Goal: Task Accomplishment & Management: Complete application form

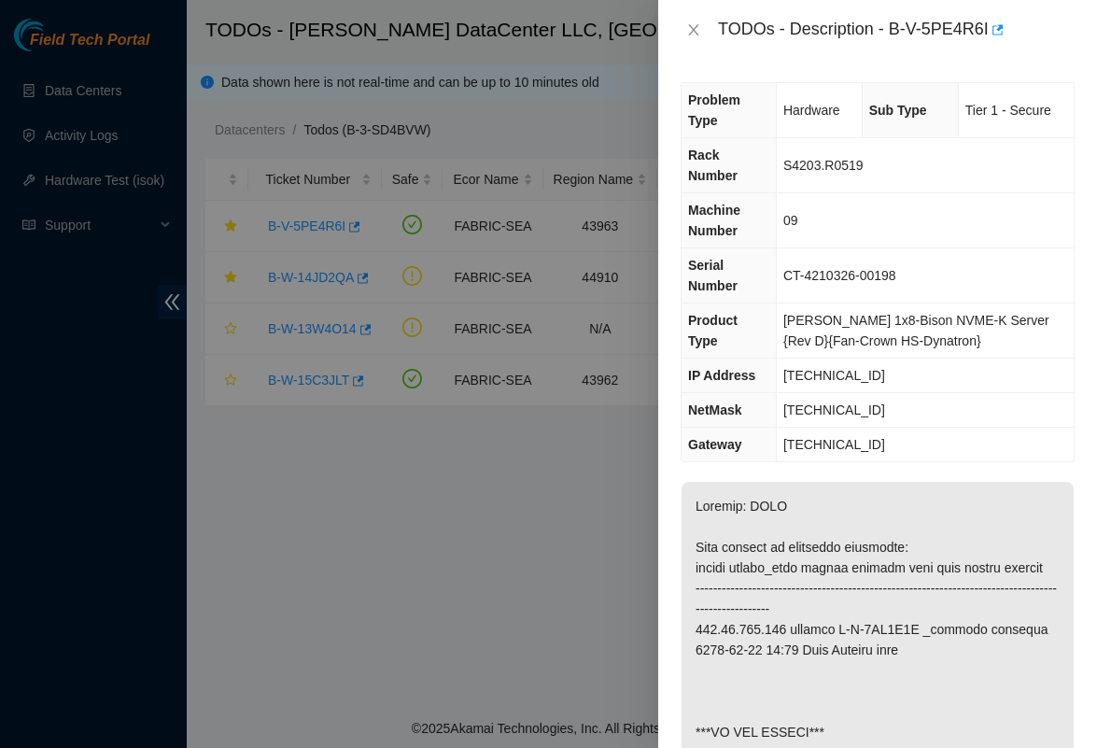
scroll to position [111, 0]
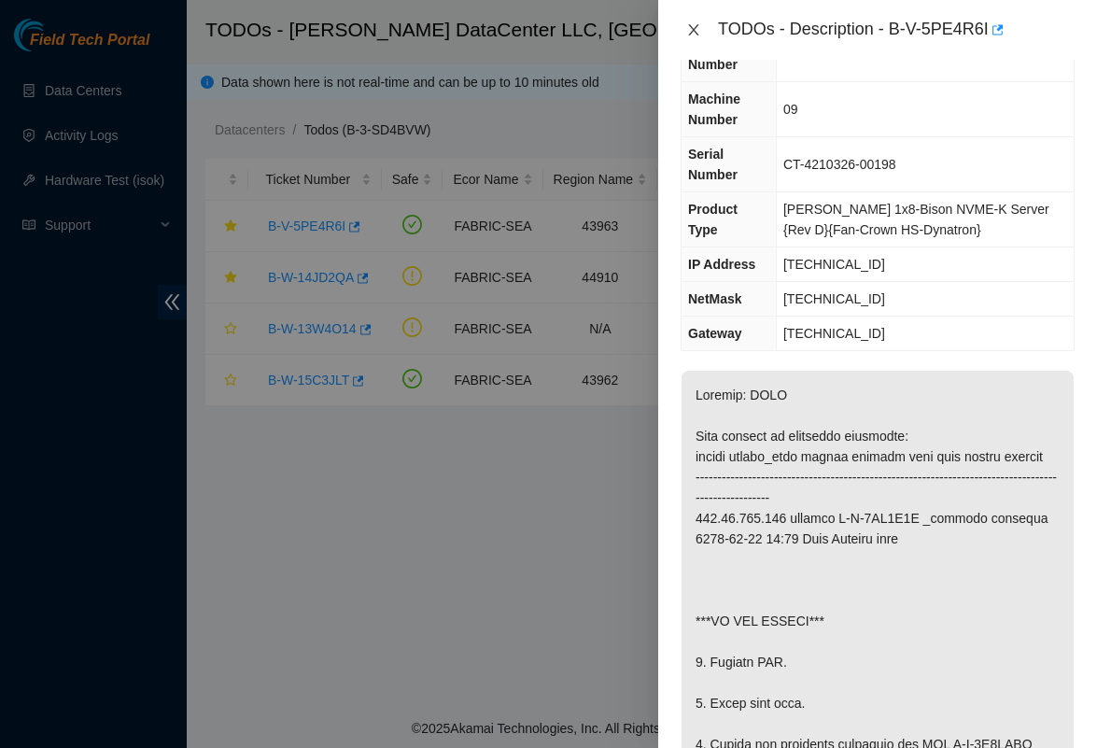
click at [696, 37] on button "Close" at bounding box center [694, 30] width 26 height 18
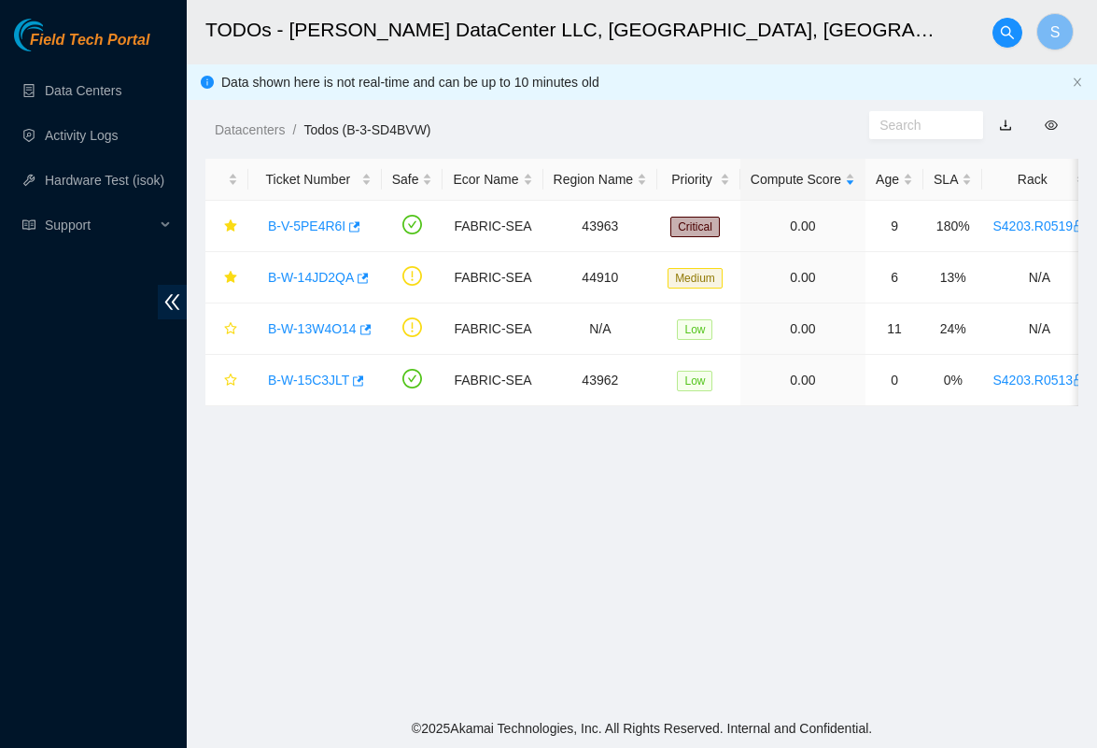
click at [355, 540] on main "TODOs - Sabey DataCenter LLC, Tukwila, WA S Data shown here is not real-time an…" at bounding box center [642, 354] width 910 height 709
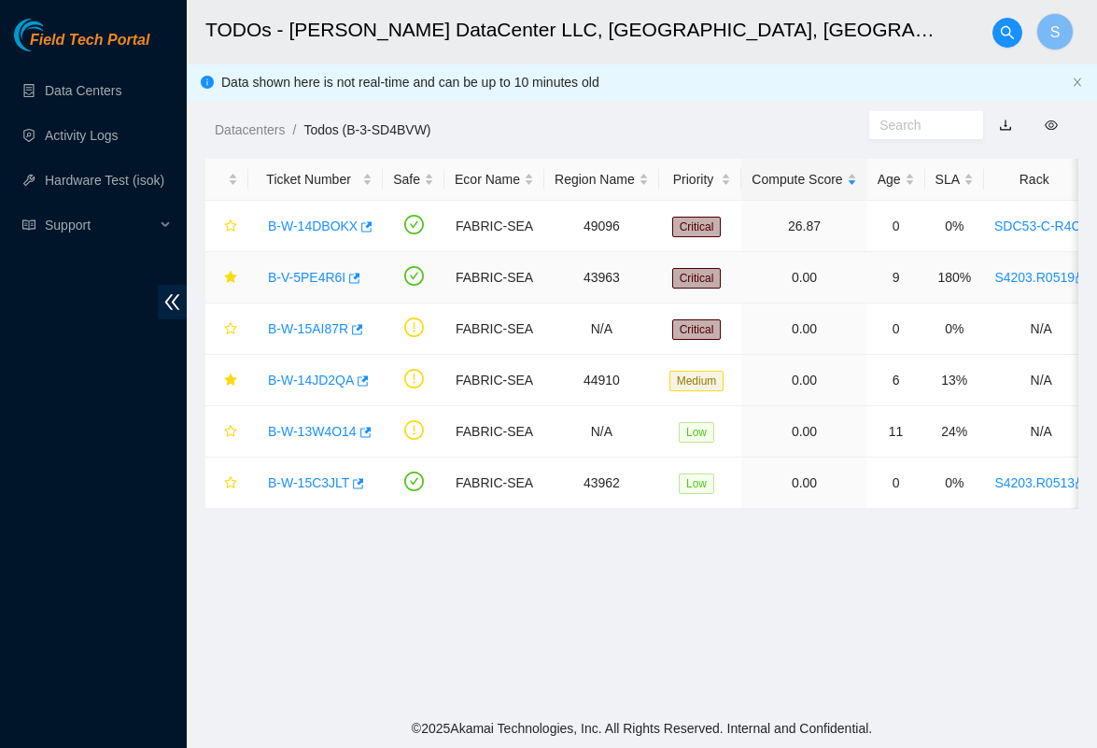
click at [327, 275] on link "B-V-5PE4R6I" at bounding box center [307, 277] width 78 height 15
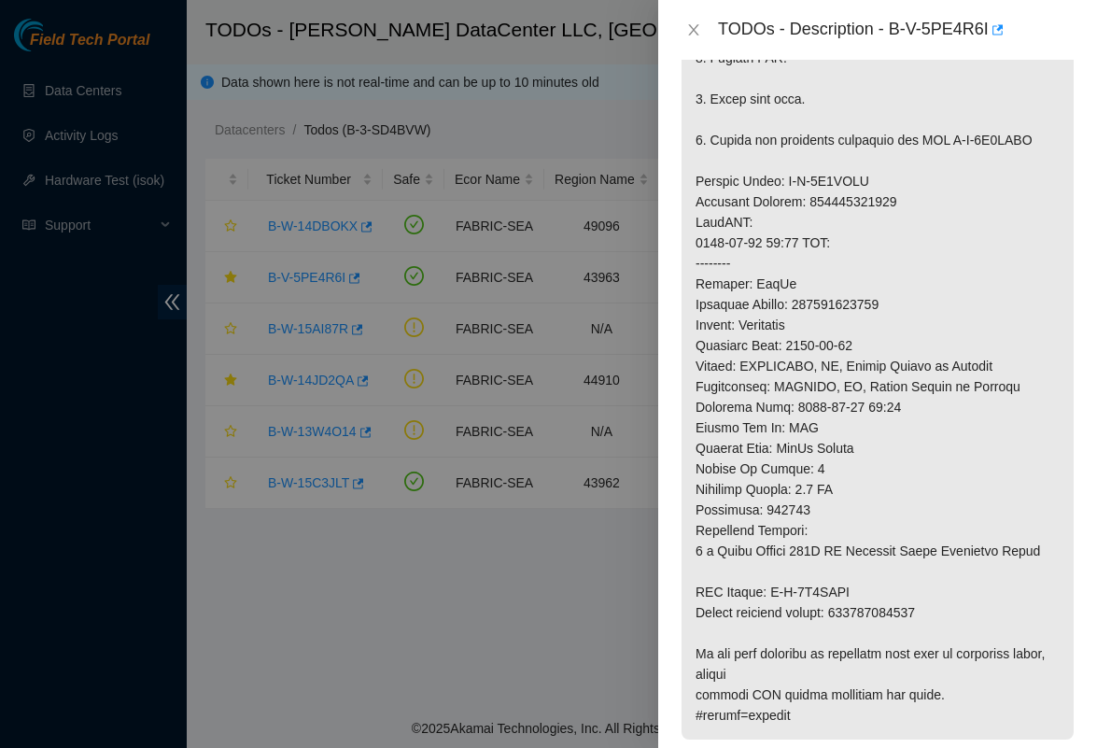
scroll to position [324, 0]
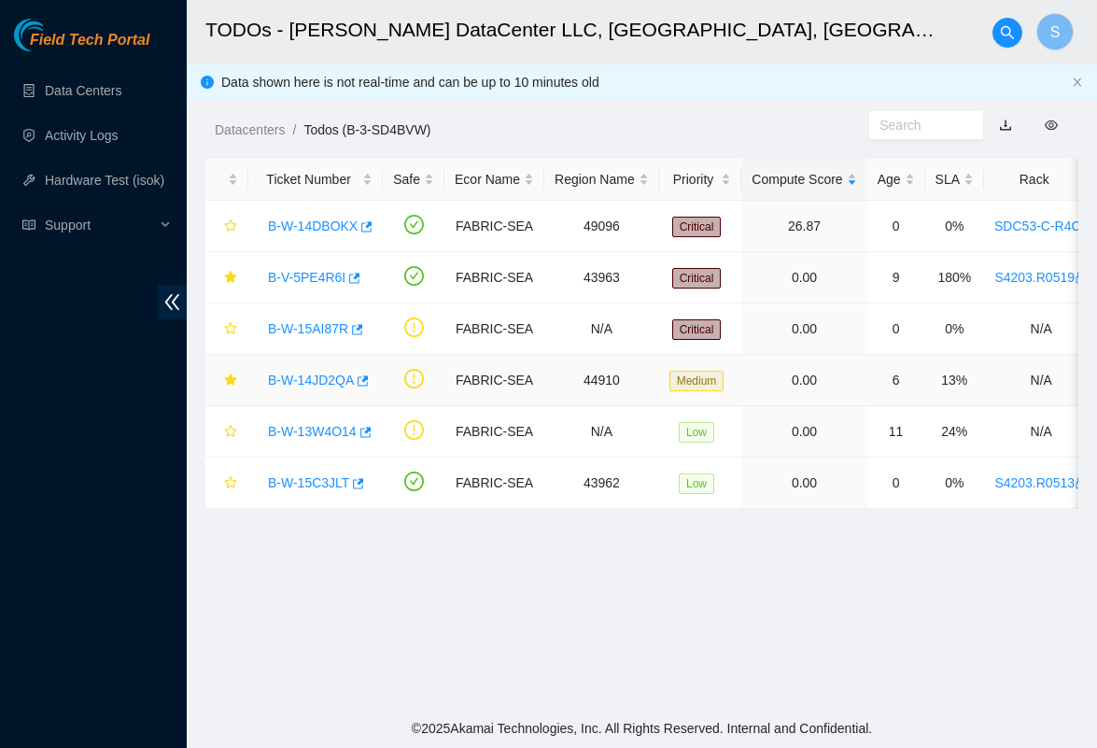
click at [307, 380] on link "B-W-14JD2QA" at bounding box center [311, 380] width 86 height 15
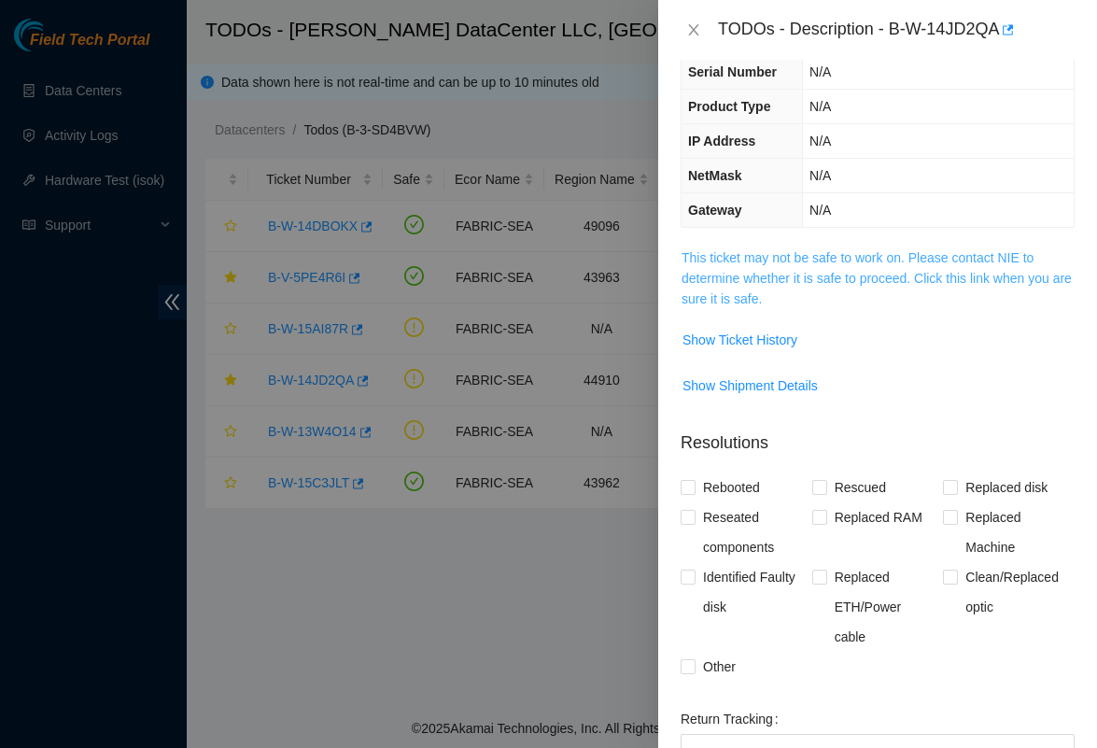
scroll to position [121, 0]
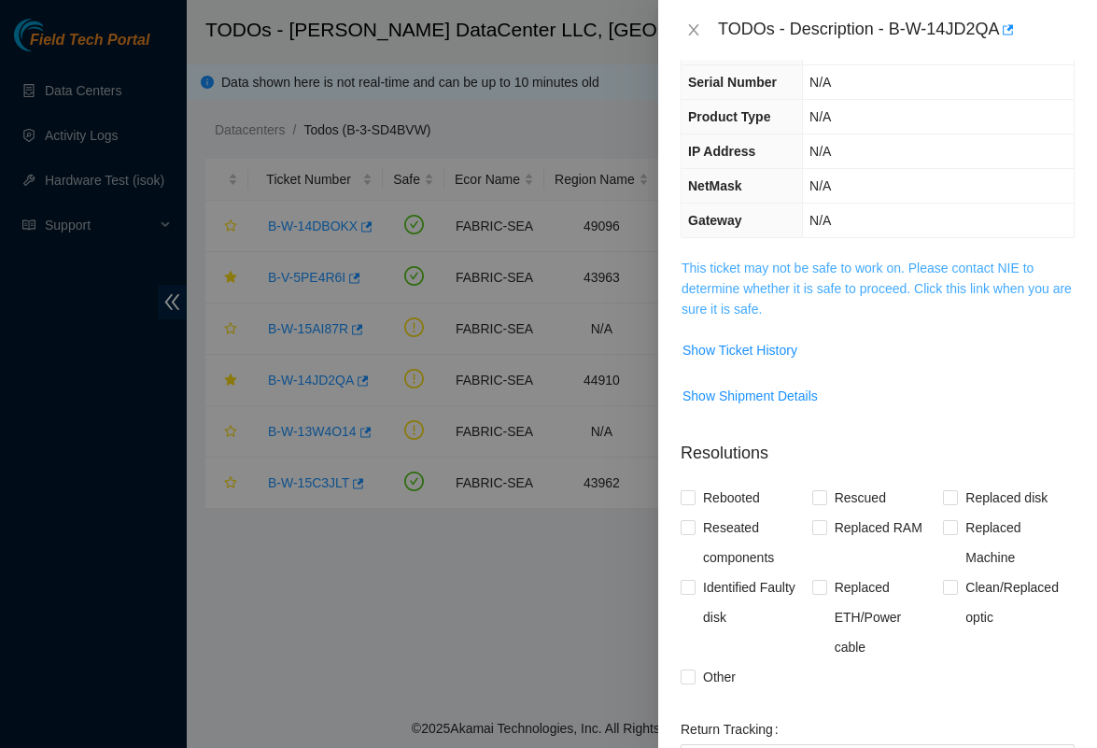
click at [786, 317] on link "This ticket may not be safe to work on. Please contact NIE to determine whether…" at bounding box center [877, 289] width 390 height 56
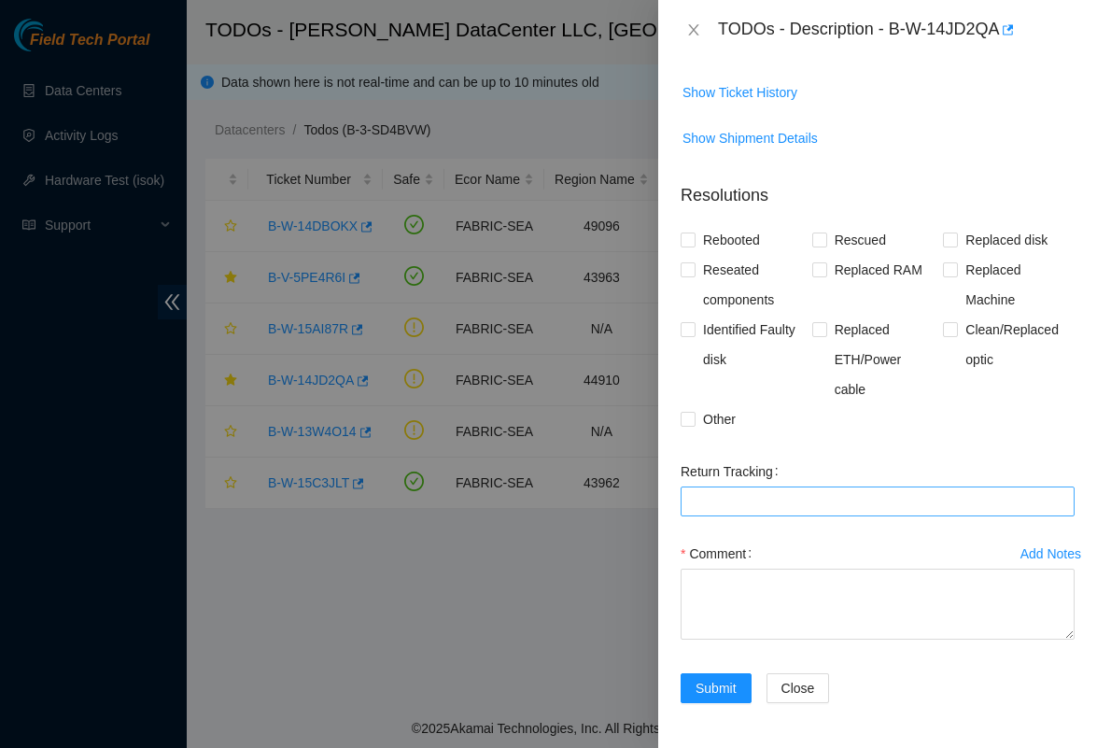
scroll to position [1108, 0]
drag, startPoint x: 959, startPoint y: 332, endPoint x: 936, endPoint y: 425, distance: 95.3
click at [936, 425] on div "Rebooted Rescued Replaced disk Reseated components Replaced RAM Replaced Machin…" at bounding box center [878, 329] width 394 height 209
click at [695, 416] on span at bounding box center [688, 419] width 15 height 15
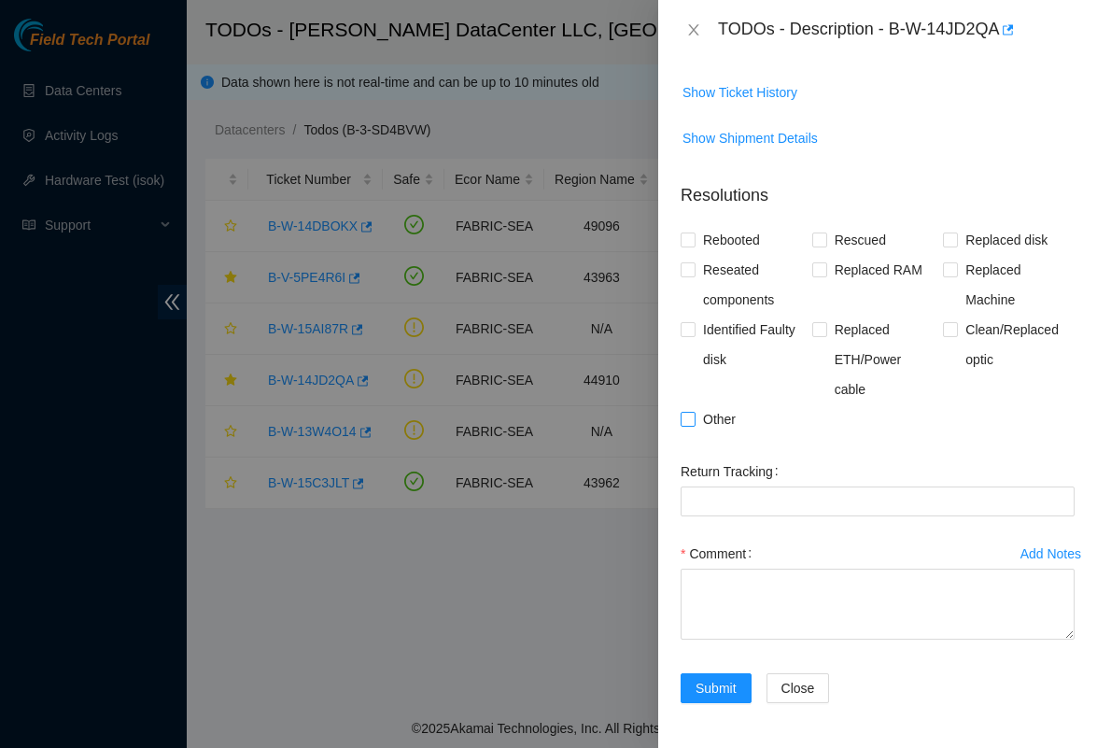
click at [694, 416] on input "Other" at bounding box center [687, 418] width 13 height 13
checkbox input "true"
click at [708, 265] on span "Reseated components" at bounding box center [754, 285] width 117 height 60
click at [694, 265] on input "Reseated components" at bounding box center [687, 268] width 13 height 13
checkbox input "true"
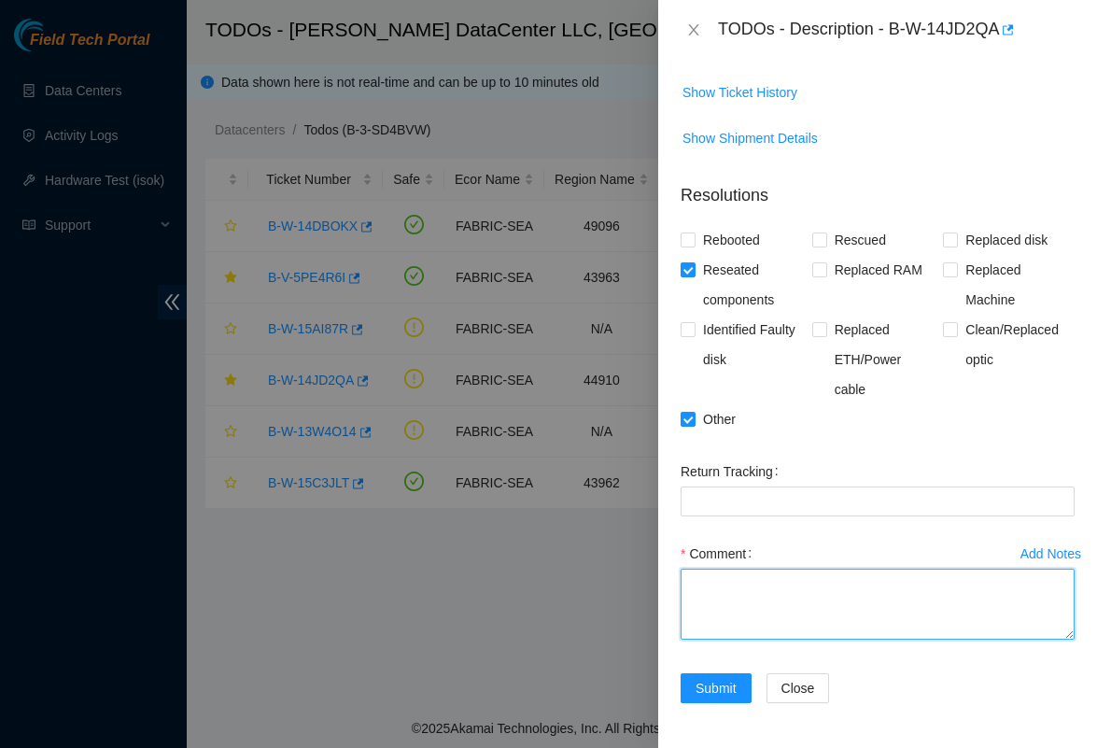
click at [764, 614] on textarea "Comment" at bounding box center [878, 604] width 394 height 71
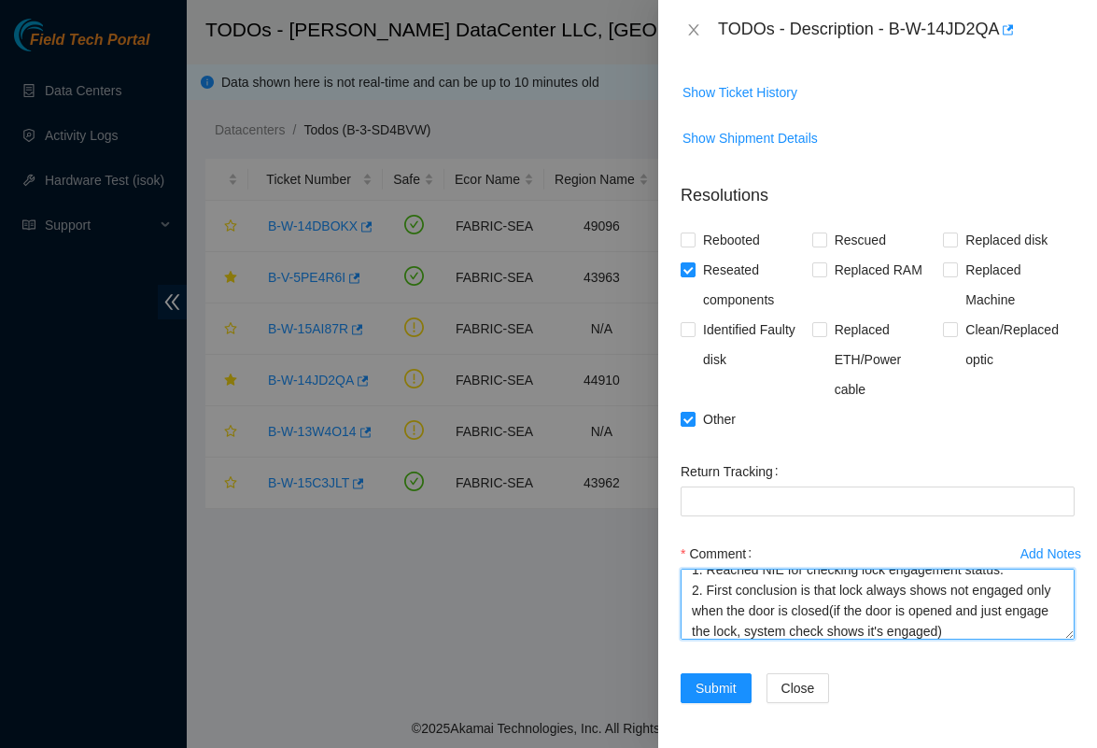
scroll to position [35, 0]
paste textarea "when turning counter-clockwise to close it, there’s a point where you feel resi…"
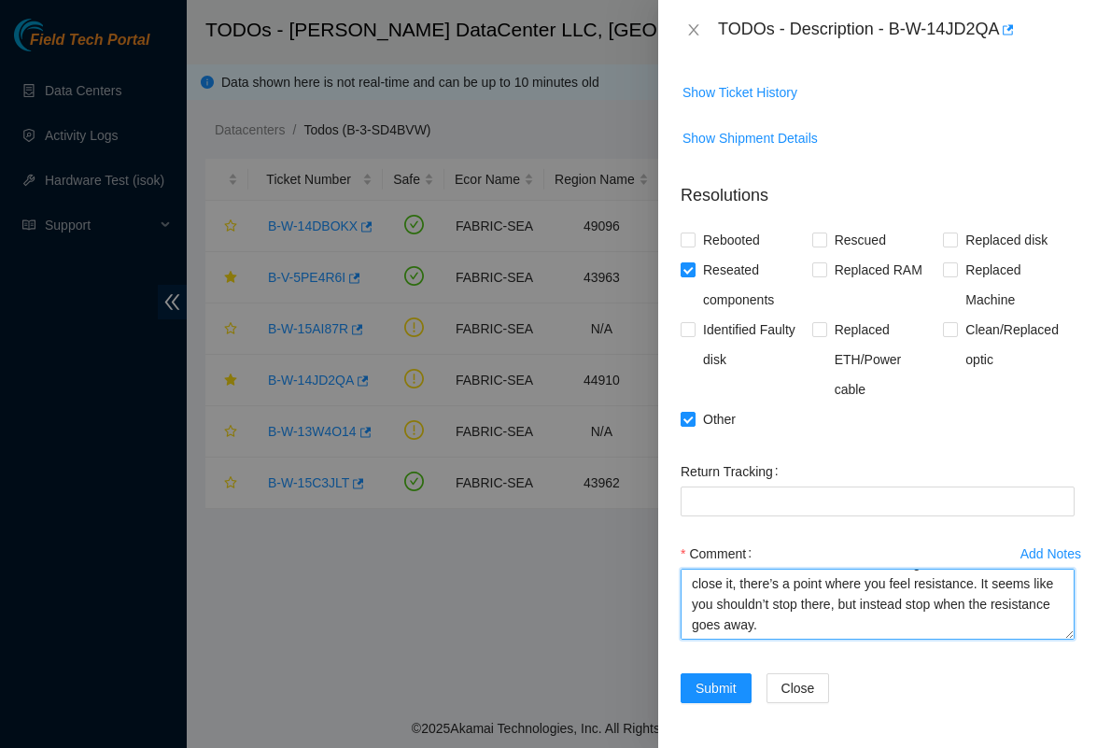
scroll to position [137, 0]
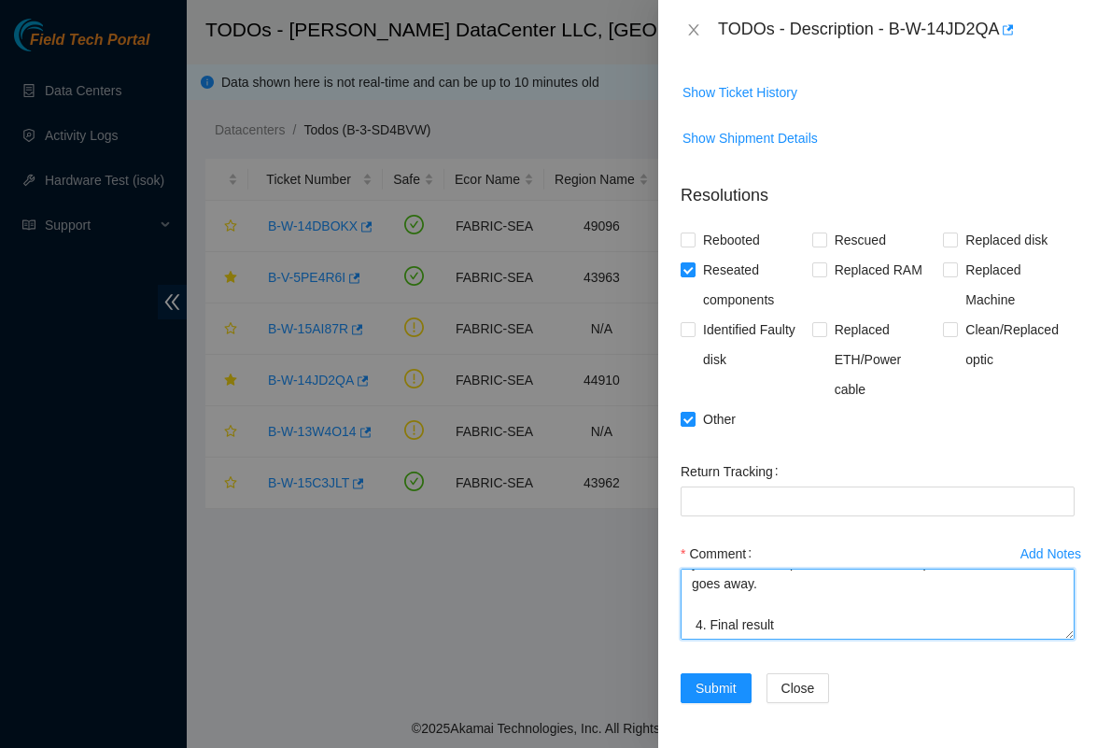
paste textarea "1 - Primary Front Maglock Disengaged 1 - Primary Front Reed Sensor Closed 1 - P…"
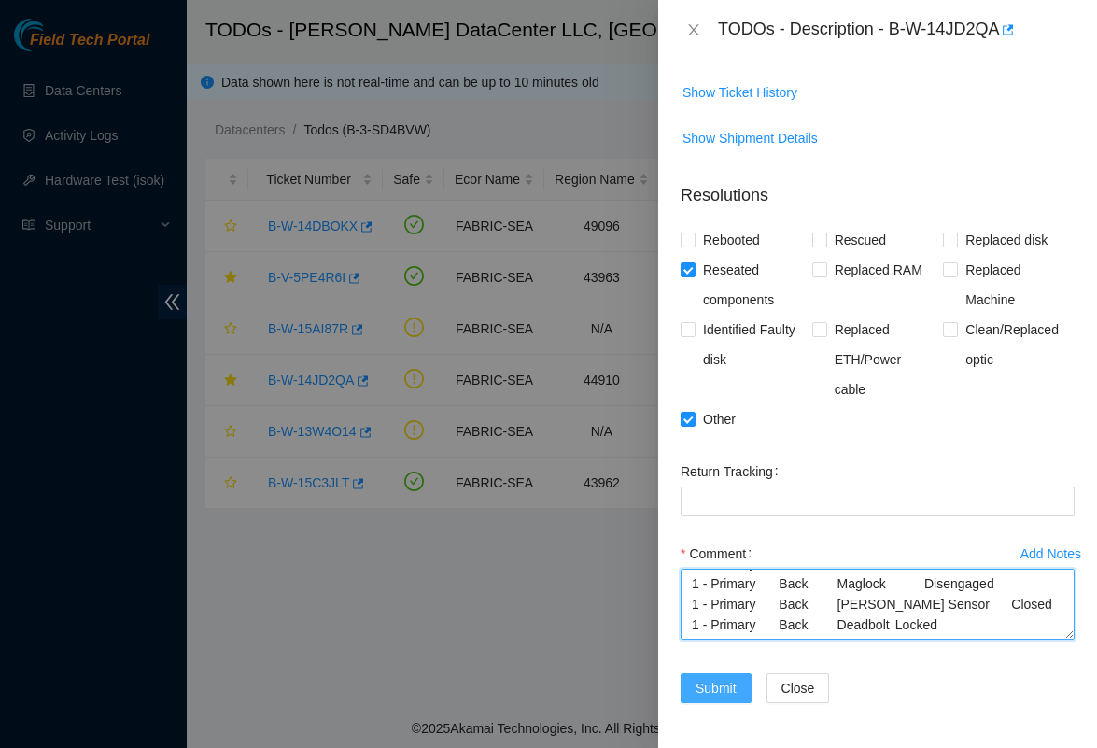
type textarea "1. Reached NIE for checking lock engagement status. 2. First conclusion is that…"
click at [722, 688] on span "Submit" at bounding box center [716, 688] width 41 height 21
drag, startPoint x: 835, startPoint y: 605, endPoint x: 908, endPoint y: 605, distance: 72.8
click at [908, 605] on textarea "1. Reached NIE for checking lock engagement status. 2. First conclusion is that…" at bounding box center [878, 604] width 394 height 71
click at [946, 597] on textarea "1. Reached NIE for checking lock engagement status. 2. First conclusion is that…" at bounding box center [878, 604] width 394 height 71
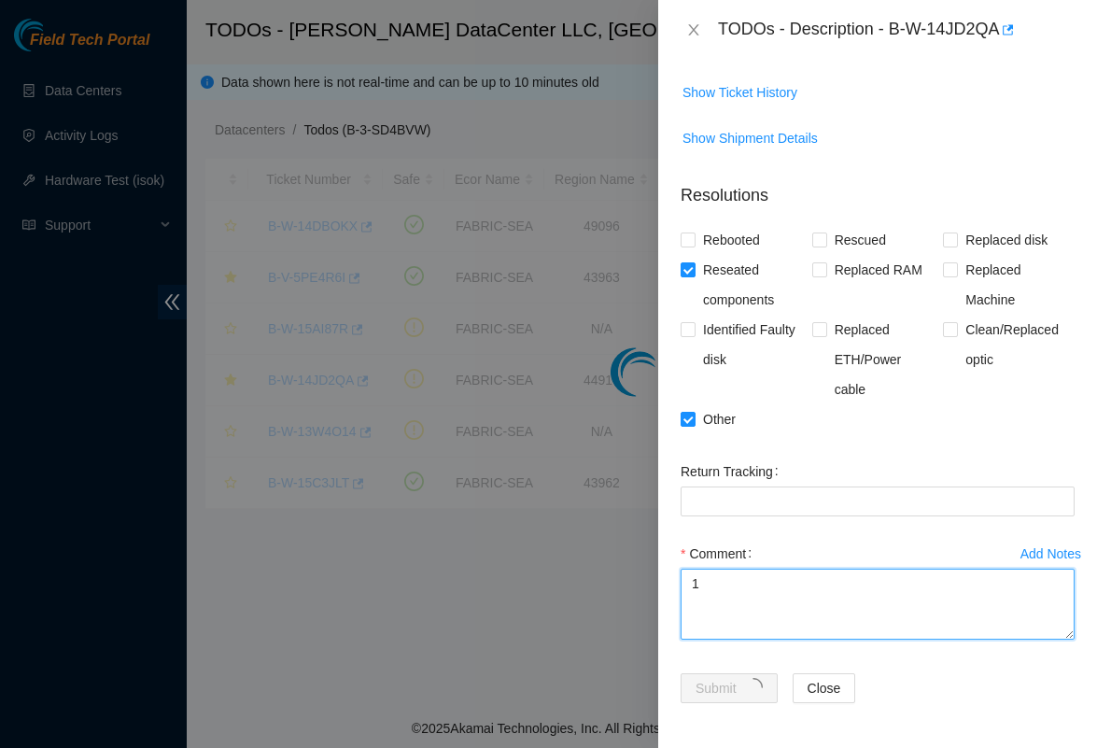
scroll to position [324, 0]
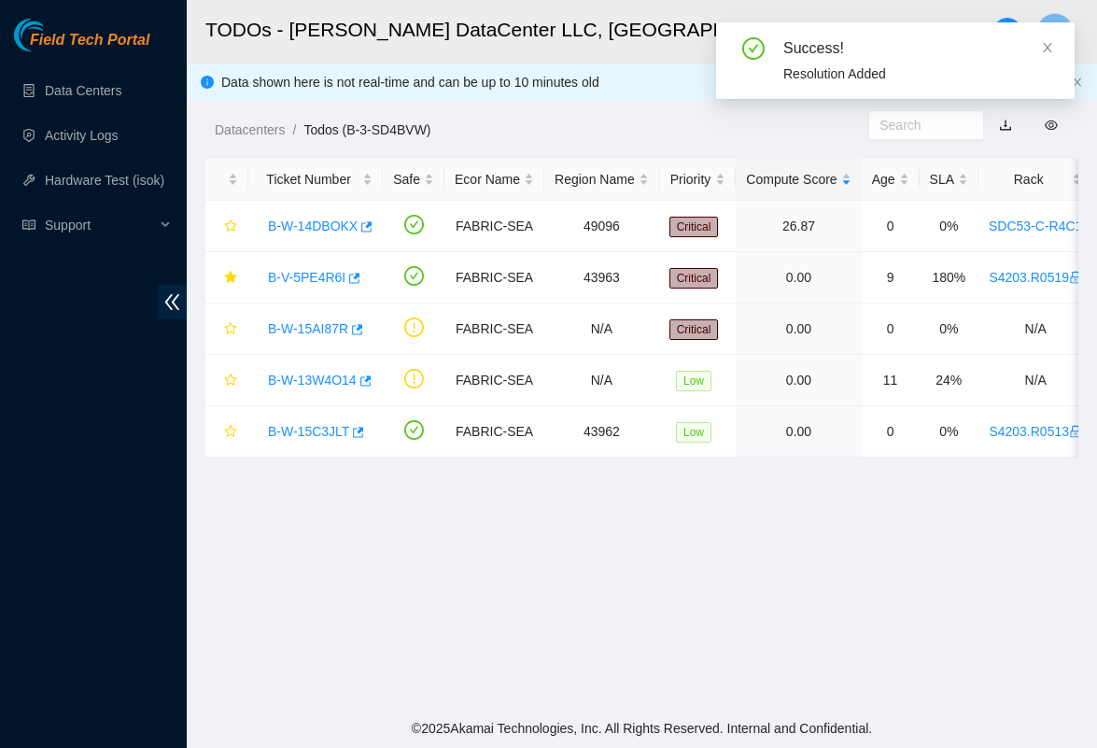
click at [602, 524] on main "TODOs - Sabey DataCenter LLC, Tukwila, WA S Data shown here is not real-time an…" at bounding box center [642, 354] width 910 height 709
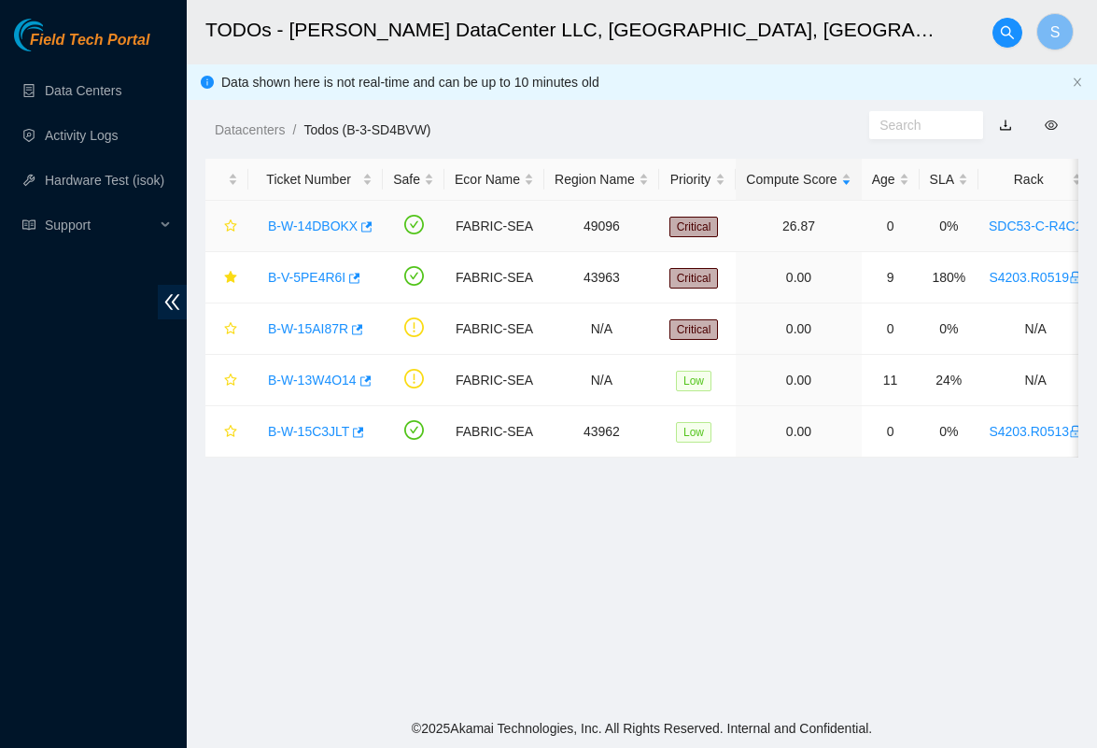
click at [318, 226] on link "B-W-14DBOKX" at bounding box center [313, 226] width 90 height 15
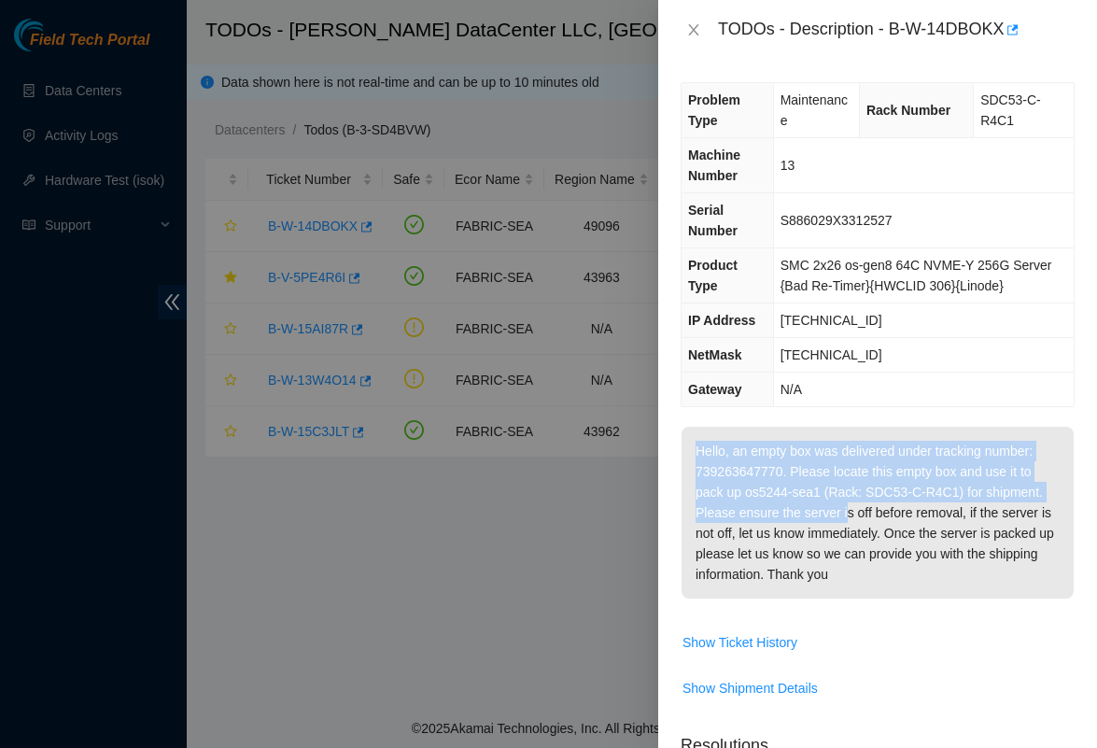
drag, startPoint x: 695, startPoint y: 475, endPoint x: 917, endPoint y: 529, distance: 228.8
click at [917, 529] on p "Hello, an empty box was delivered under tracking number: 739263647770. Please l…" at bounding box center [878, 513] width 392 height 172
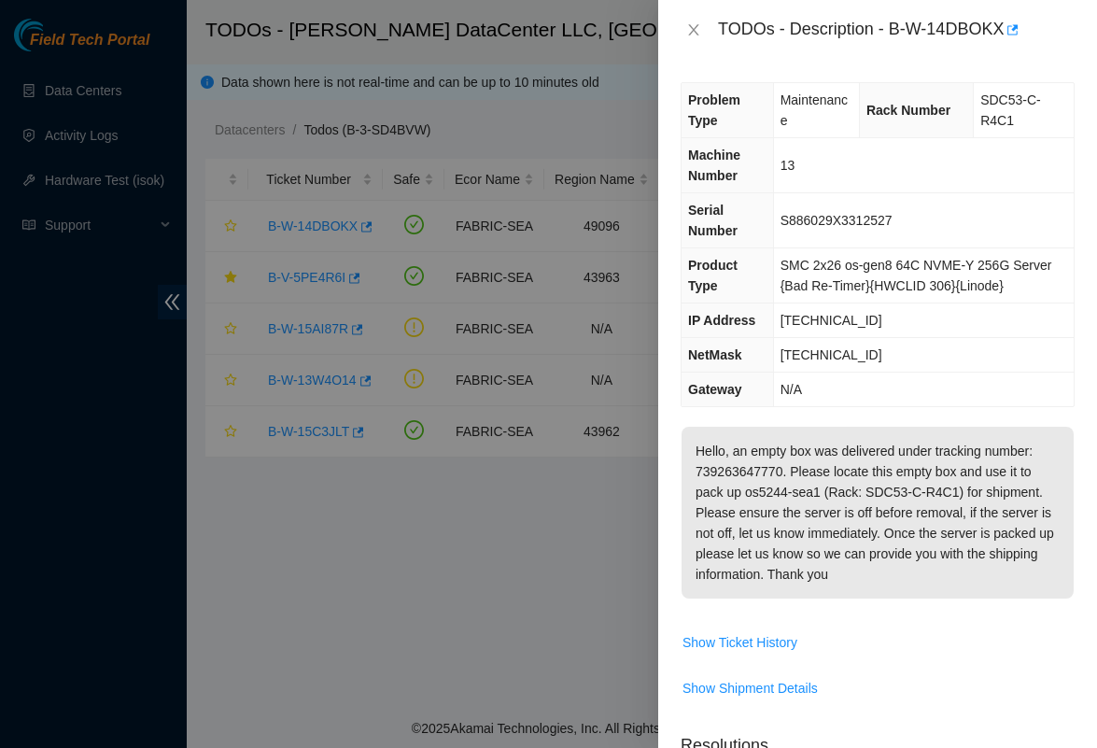
click at [952, 578] on p "Hello, an empty box was delivered under tracking number: 739263647770. Please l…" at bounding box center [878, 513] width 392 height 172
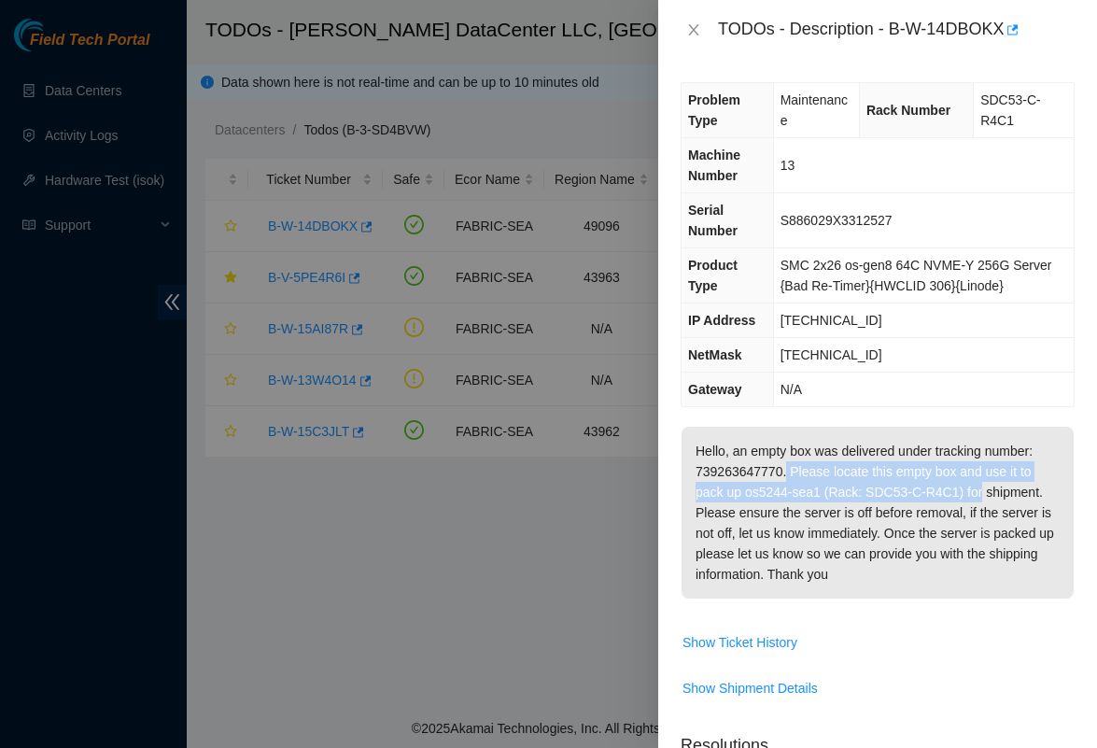
drag, startPoint x: 796, startPoint y: 488, endPoint x: 1001, endPoint y: 518, distance: 207.6
click at [1001, 518] on p "Hello, an empty box was delivered under tracking number: 739263647770. Please l…" at bounding box center [878, 513] width 392 height 172
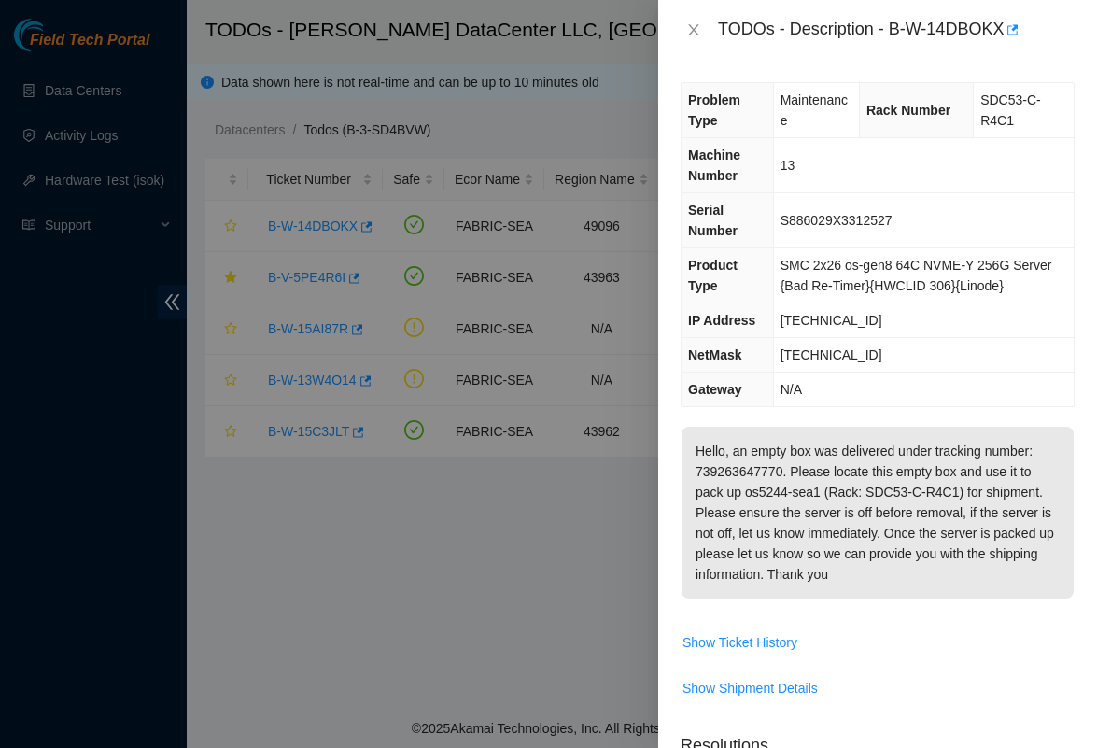
click at [1001, 527] on p "Hello, an empty box was delivered under tracking number: 739263647770. Please l…" at bounding box center [878, 513] width 392 height 172
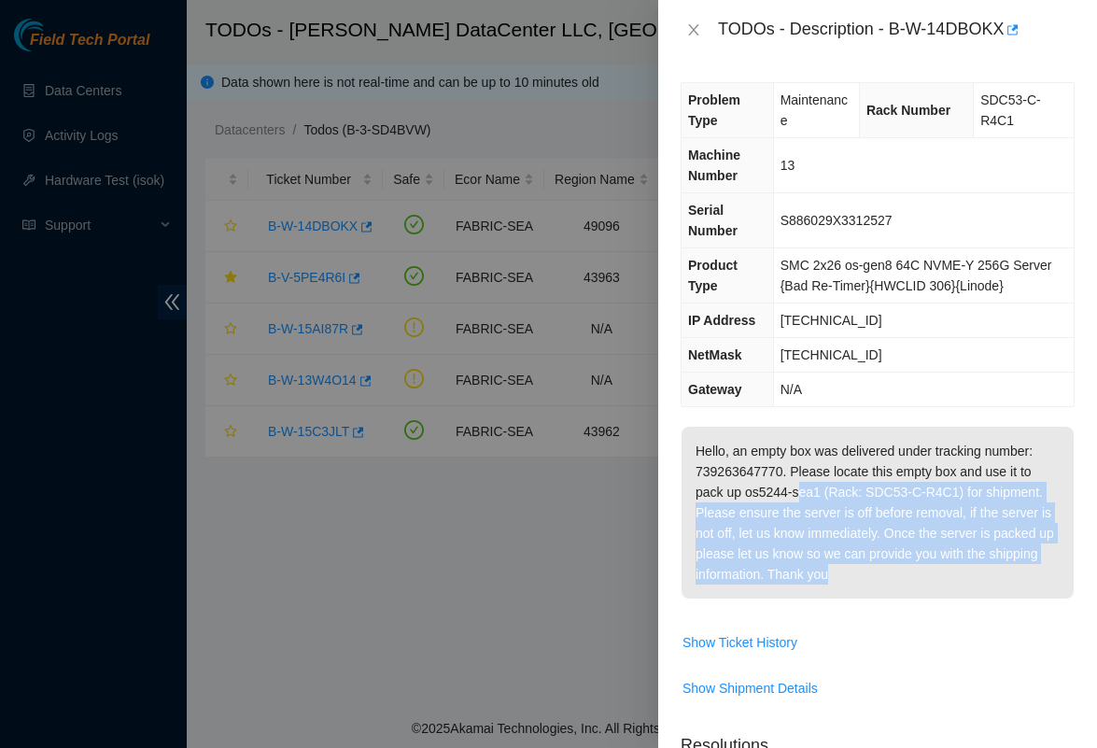
drag, startPoint x: 808, startPoint y: 517, endPoint x: 947, endPoint y: 627, distance: 176.9
click at [947, 612] on span "Hello, an empty box was delivered under tracking number: 739263647770. Please l…" at bounding box center [878, 519] width 392 height 185
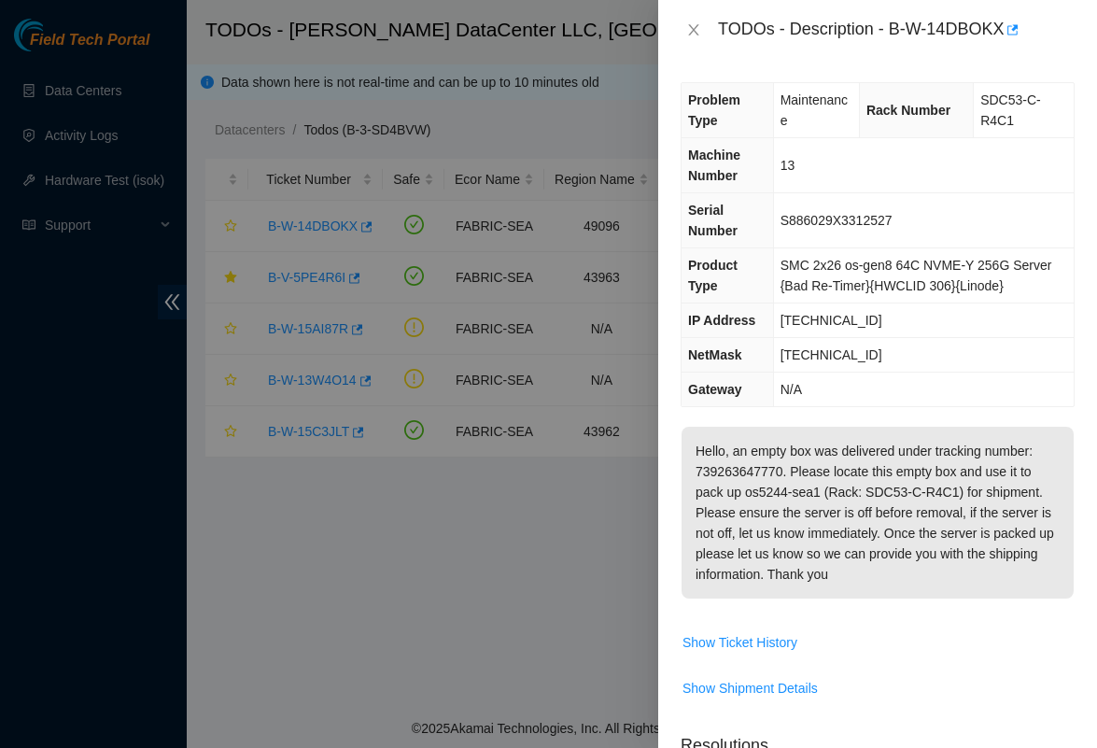
click at [947, 612] on span "Hello, an empty box was delivered under tracking number: 739263647770. Please l…" at bounding box center [878, 519] width 392 height 185
click at [690, 28] on icon "close" at bounding box center [693, 29] width 15 height 15
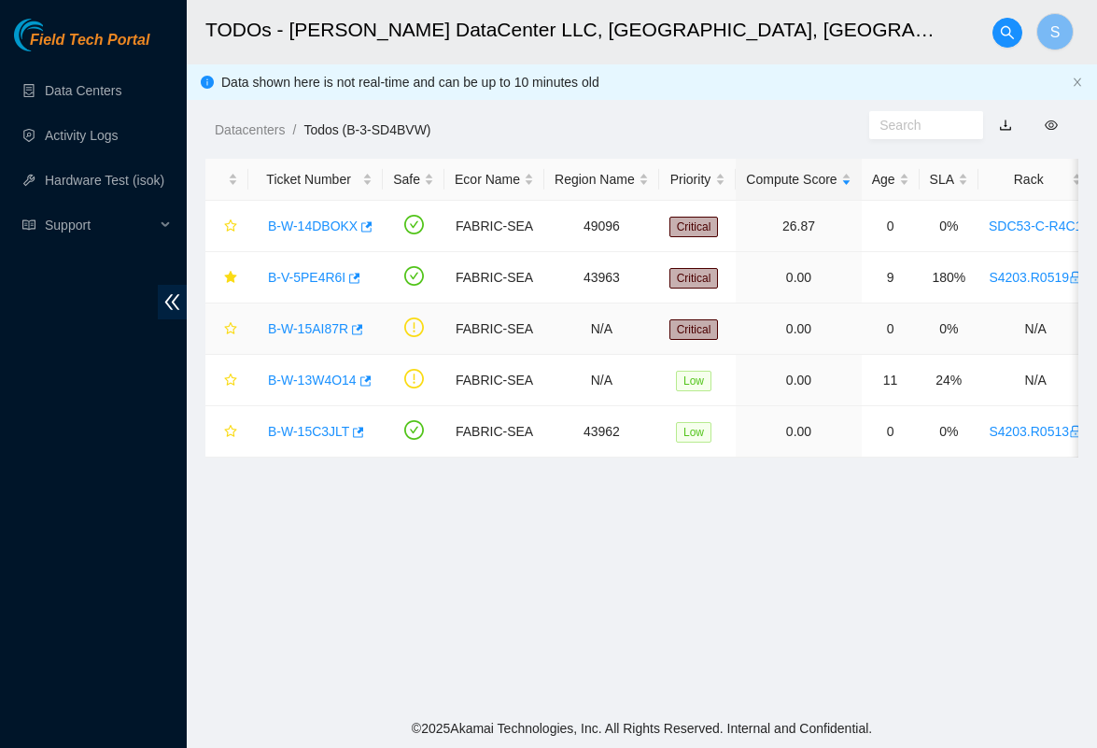
click at [326, 324] on link "B-W-15AI87R" at bounding box center [308, 328] width 80 height 15
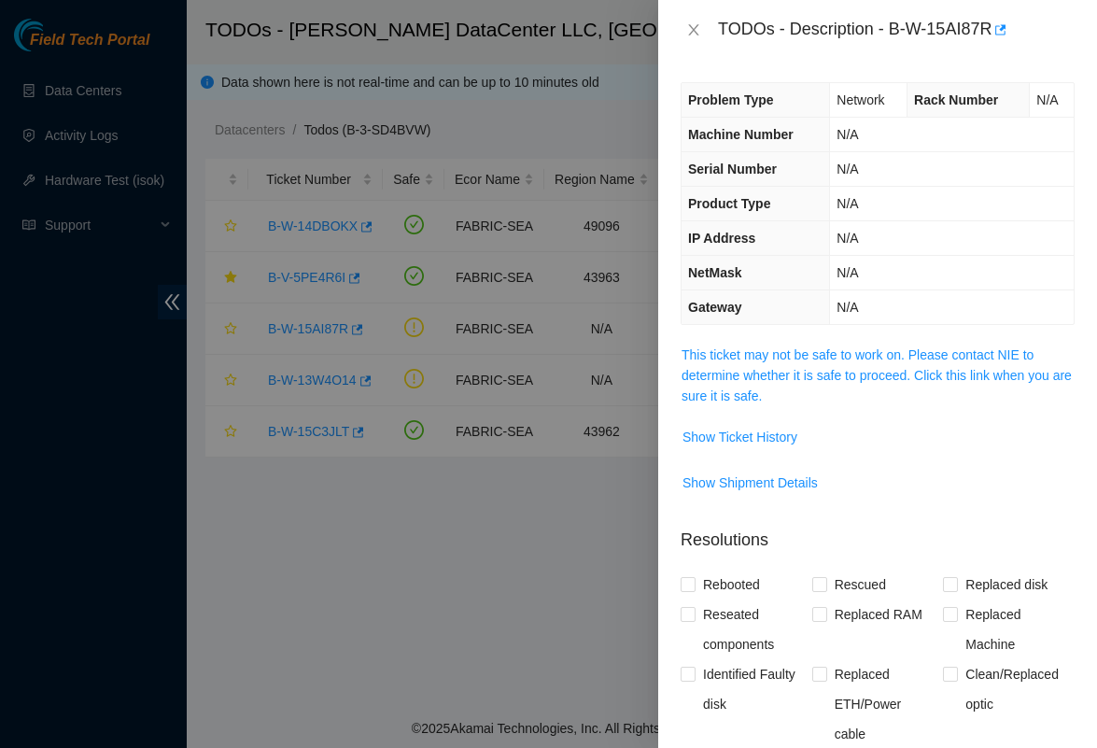
click at [745, 362] on span "This ticket may not be safe to work on. Please contact NIE to determine whether…" at bounding box center [878, 376] width 392 height 62
click at [755, 346] on span "This ticket may not be safe to work on. Please contact NIE to determine whether…" at bounding box center [878, 376] width 392 height 62
click at [755, 347] on link "This ticket may not be safe to work on. Please contact NIE to determine whether…" at bounding box center [877, 375] width 390 height 56
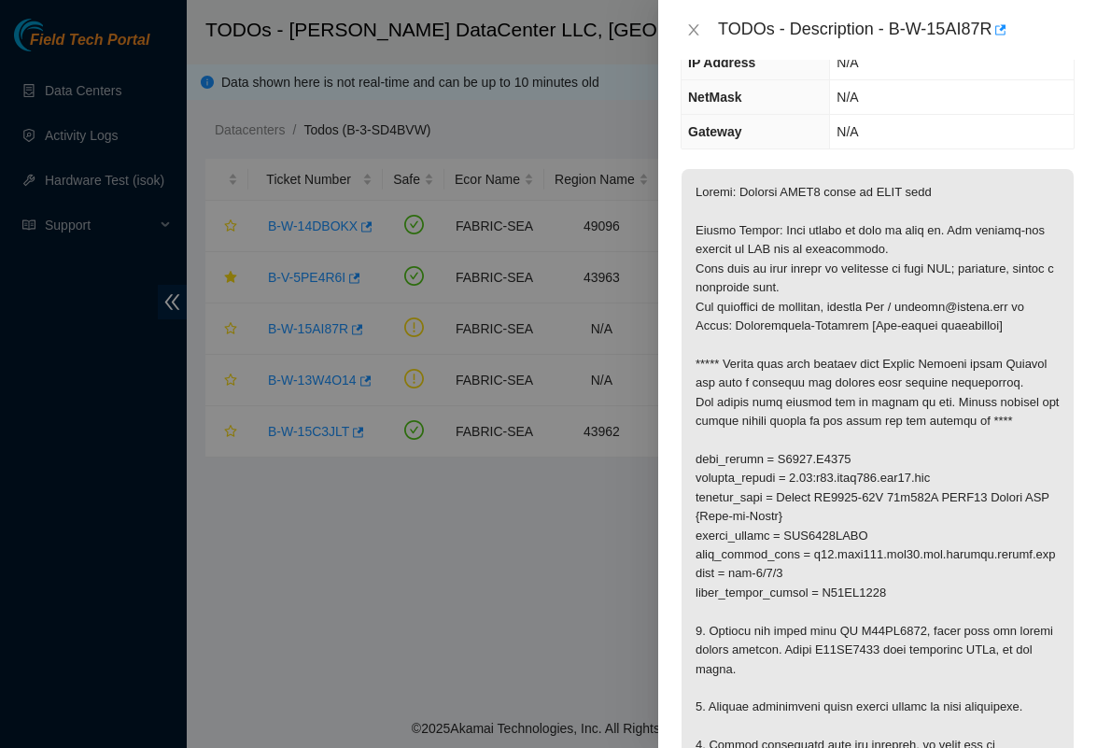
scroll to position [178, 0]
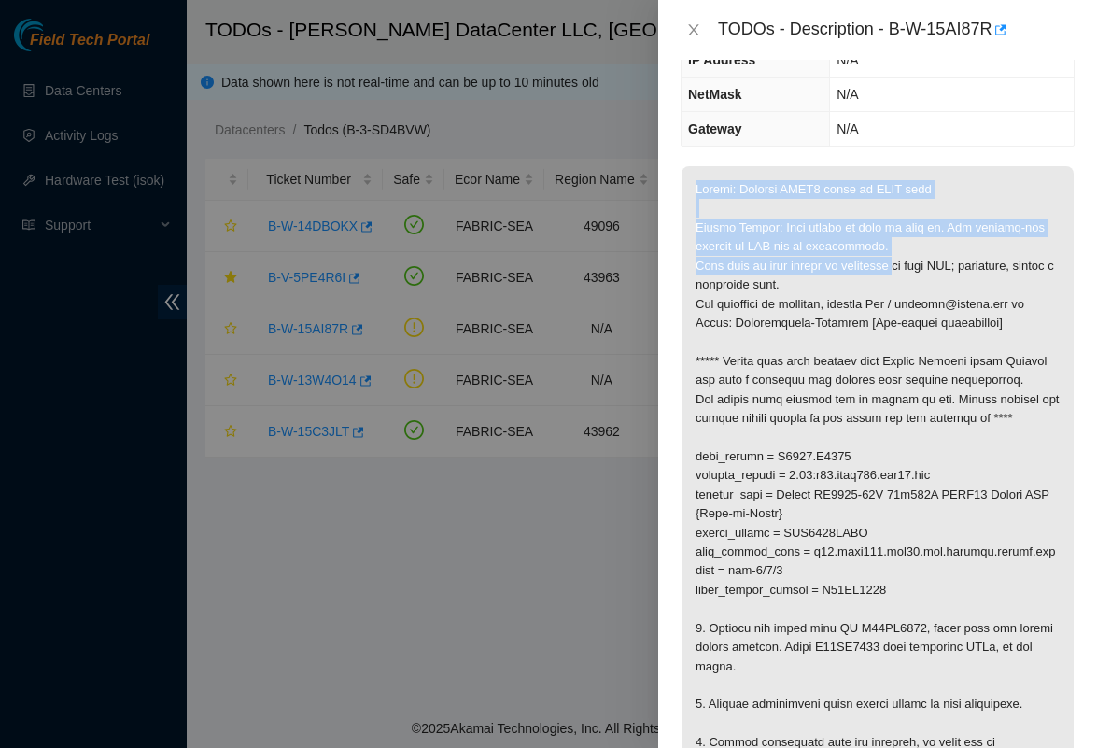
drag, startPoint x: 693, startPoint y: 189, endPoint x: 893, endPoint y: 254, distance: 210.3
click at [893, 254] on p at bounding box center [878, 475] width 392 height 619
click at [925, 236] on p at bounding box center [878, 475] width 392 height 619
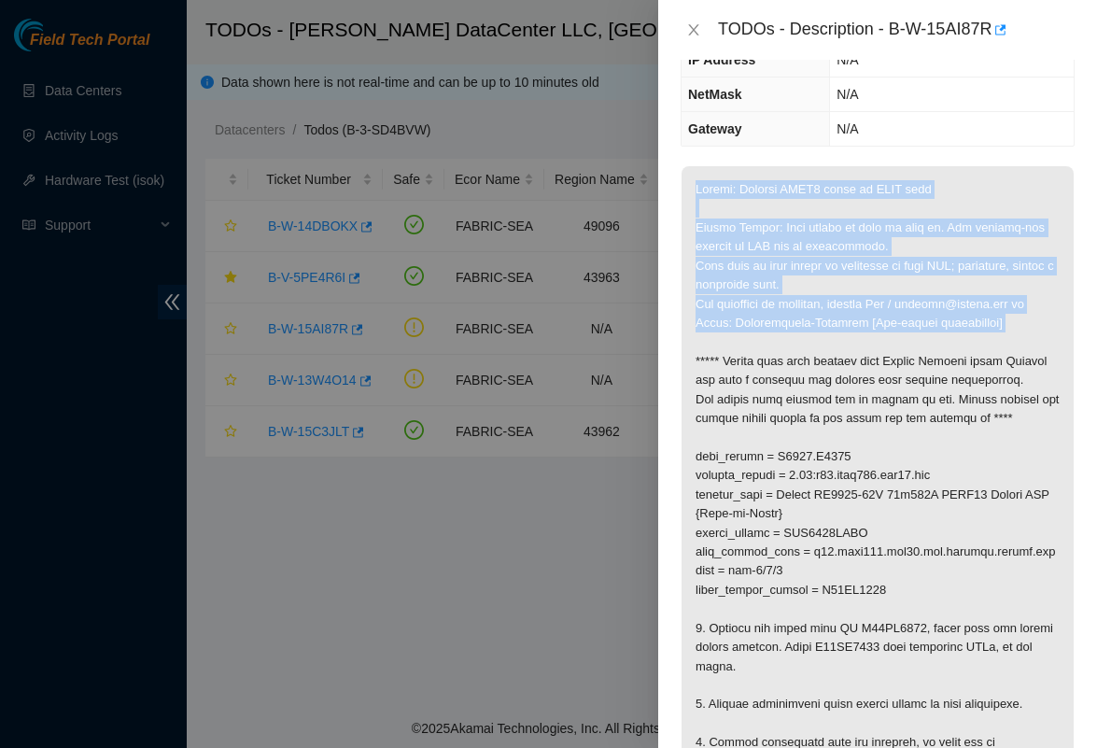
drag, startPoint x: 694, startPoint y: 179, endPoint x: 915, endPoint y: 330, distance: 267.5
click at [915, 330] on p at bounding box center [878, 475] width 392 height 619
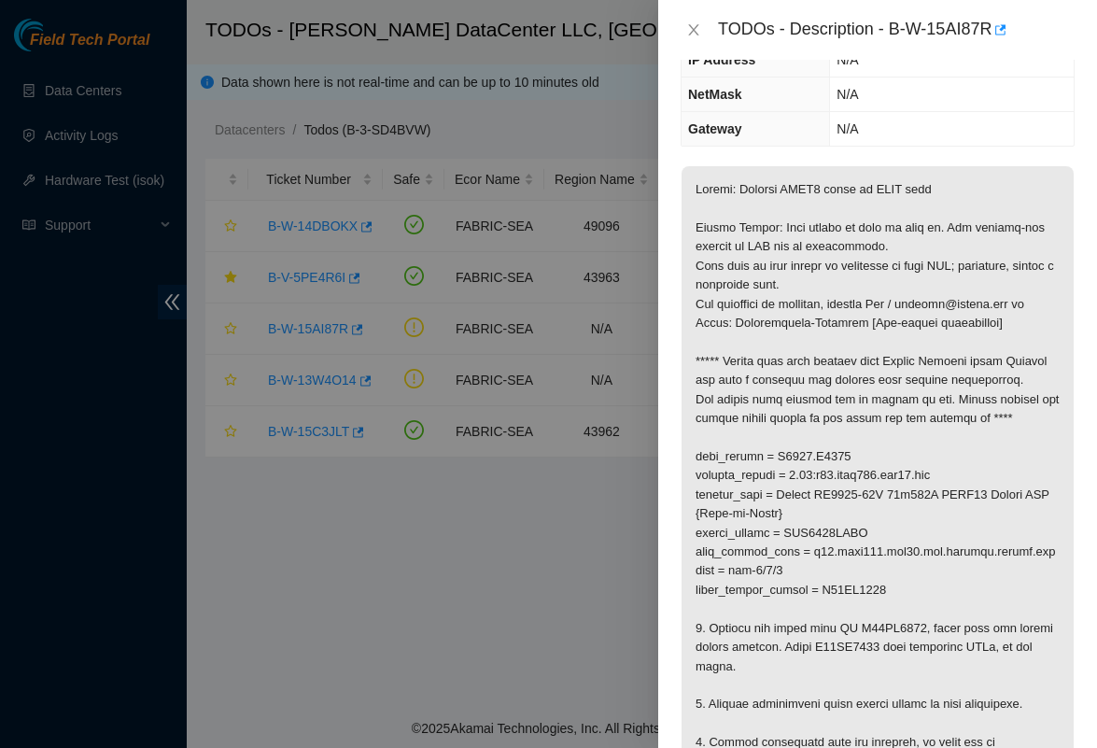
click at [914, 337] on p at bounding box center [878, 475] width 392 height 619
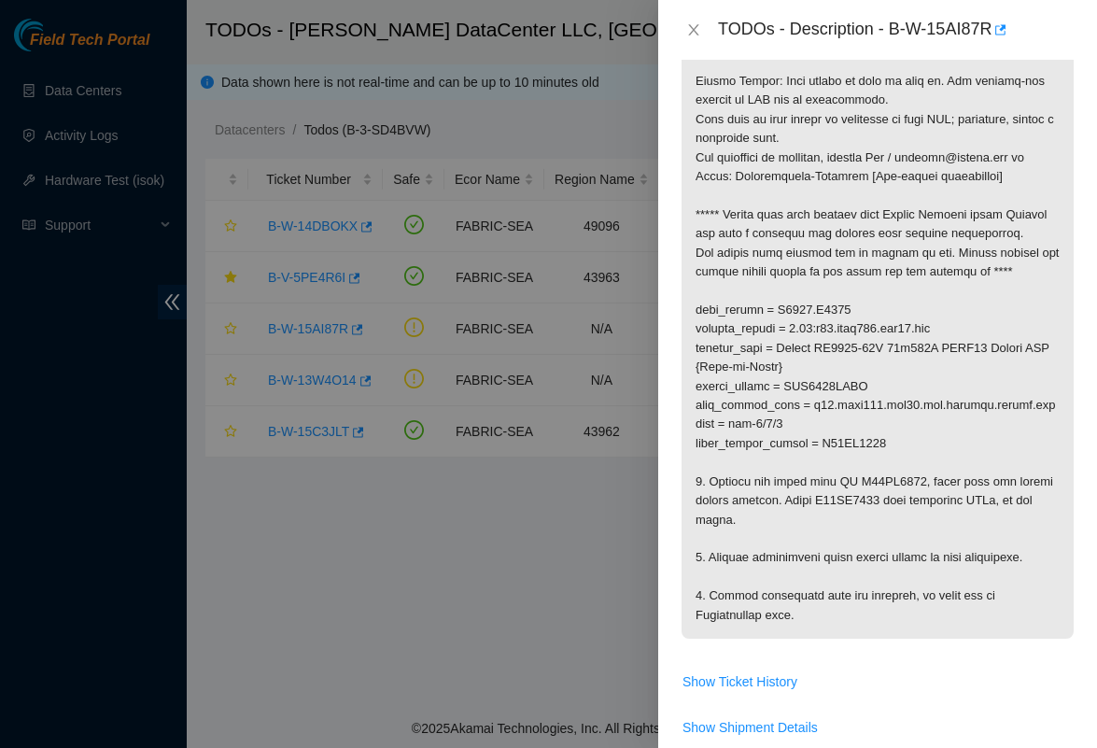
scroll to position [333, 0]
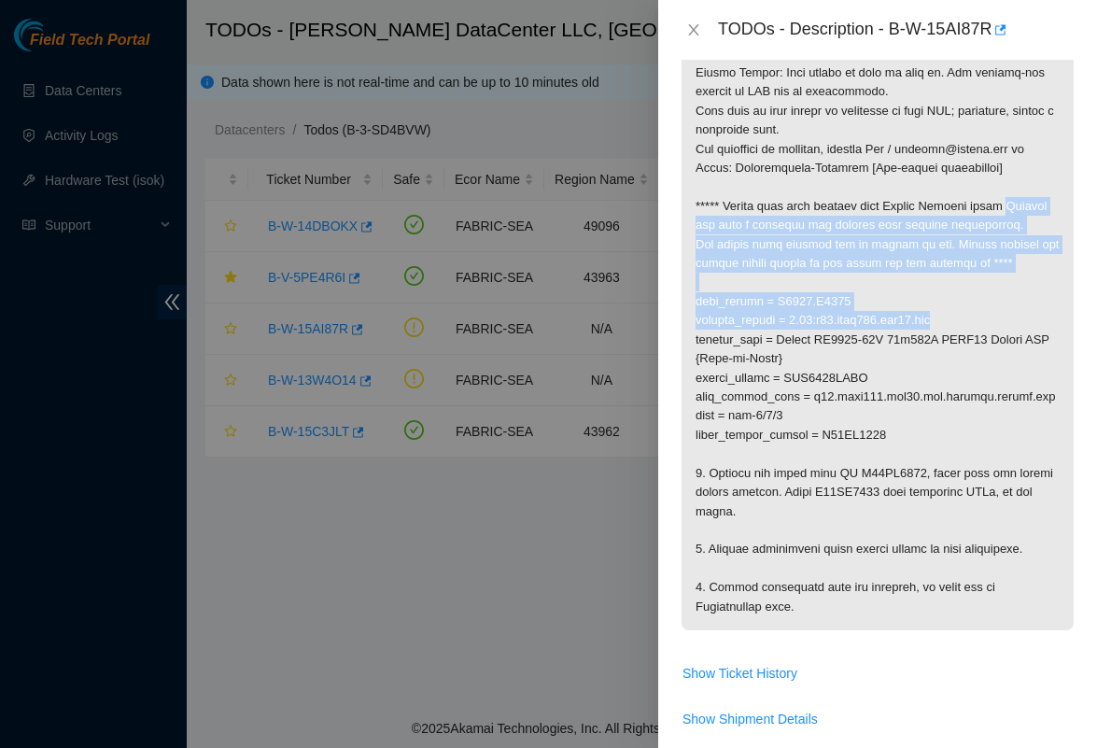
drag, startPoint x: 687, startPoint y: 219, endPoint x: 990, endPoint y: 330, distance: 322.3
click at [990, 330] on p at bounding box center [878, 320] width 392 height 619
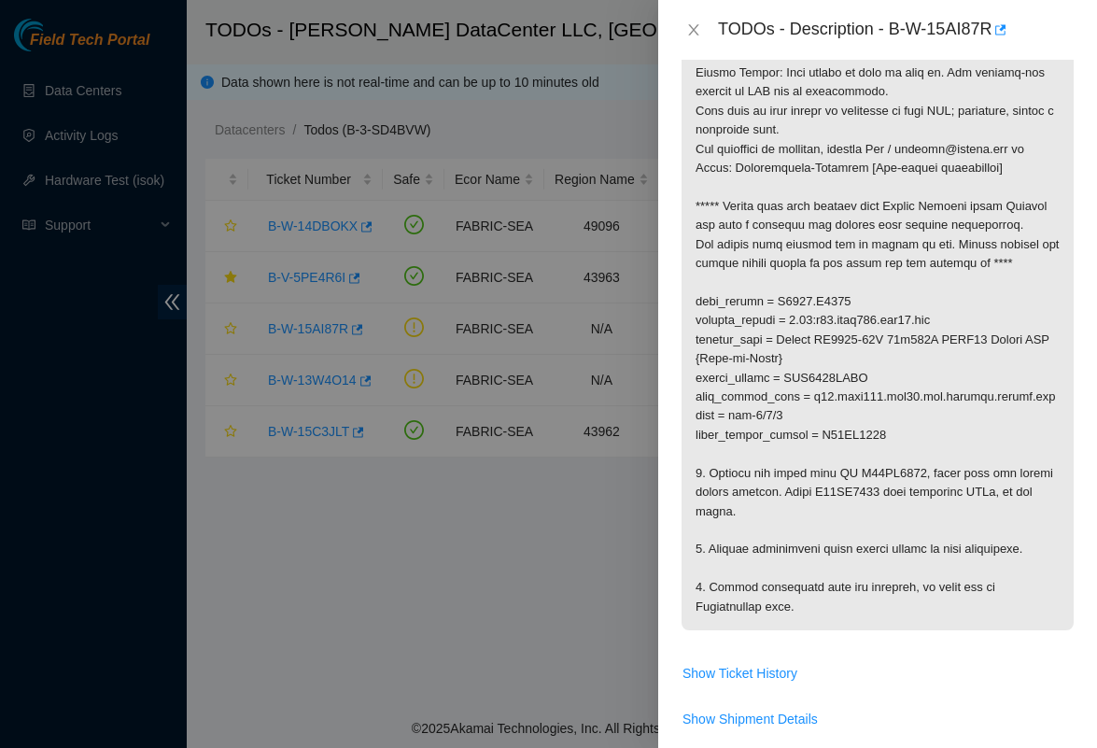
click at [973, 361] on p at bounding box center [878, 320] width 392 height 619
drag, startPoint x: 893, startPoint y: 27, endPoint x: 1009, endPoint y: 33, distance: 116.9
click at [1009, 33] on div "TODOs - Description - B-W-15AI87R" at bounding box center [896, 30] width 357 height 30
click at [865, 247] on p at bounding box center [878, 320] width 392 height 619
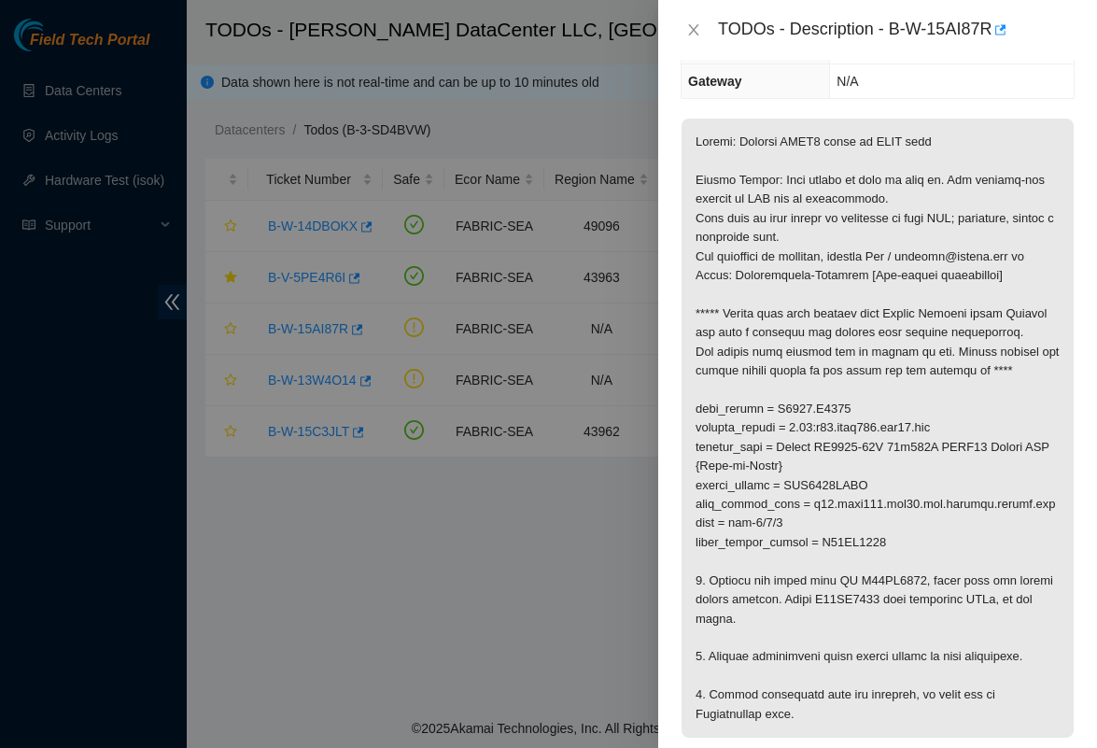
scroll to position [209, 0]
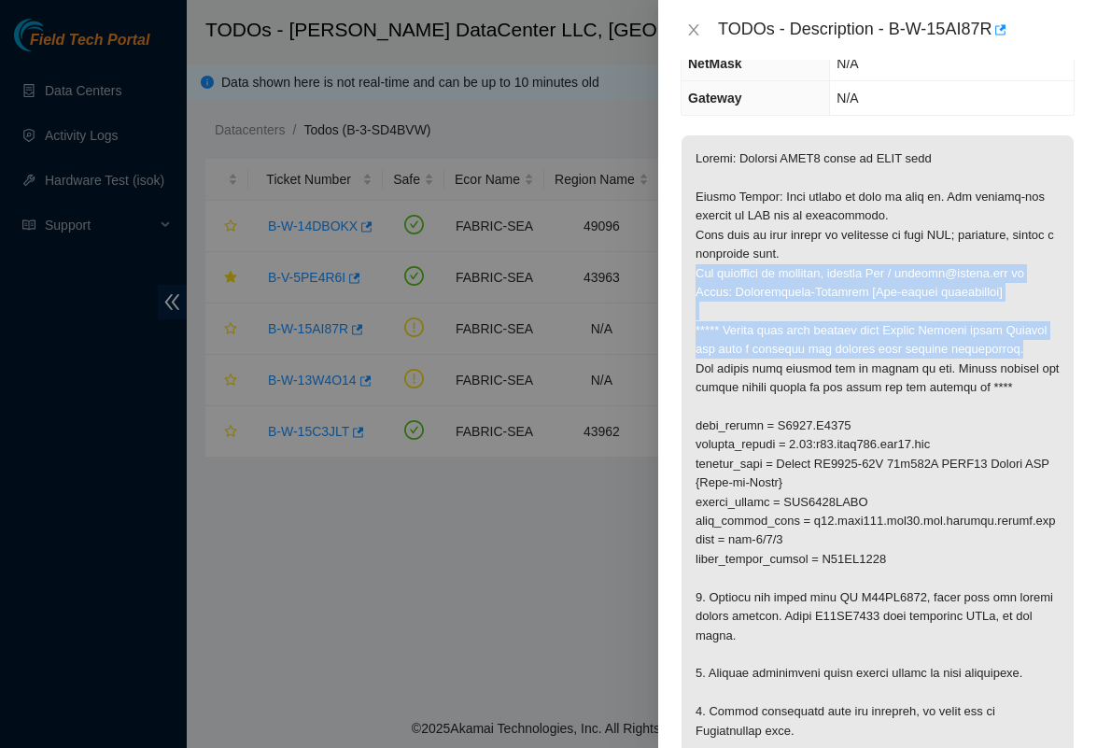
drag, startPoint x: 694, startPoint y: 272, endPoint x: 932, endPoint y: 368, distance: 256.8
click at [932, 367] on p at bounding box center [878, 444] width 392 height 619
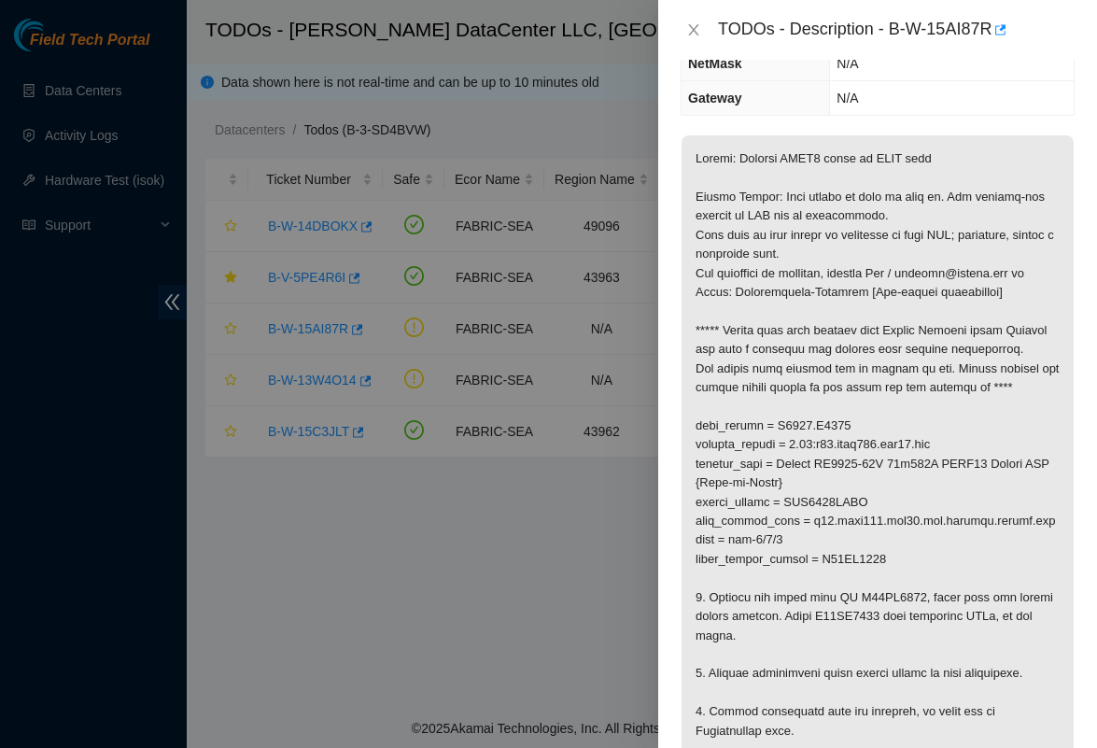
click at [932, 404] on p at bounding box center [878, 444] width 392 height 619
drag, startPoint x: 697, startPoint y: 436, endPoint x: 899, endPoint y: 444, distance: 202.8
click at [899, 444] on p at bounding box center [878, 444] width 392 height 619
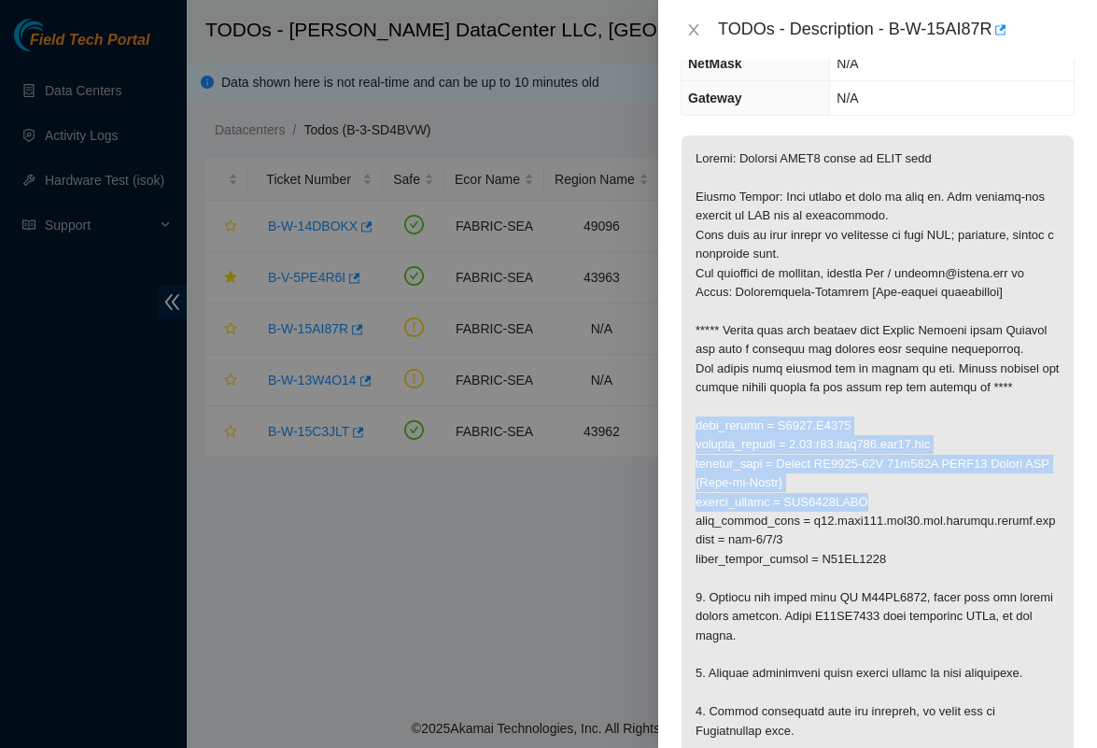
drag, startPoint x: 691, startPoint y: 439, endPoint x: 900, endPoint y: 516, distance: 223.1
click at [900, 516] on p at bounding box center [878, 444] width 392 height 619
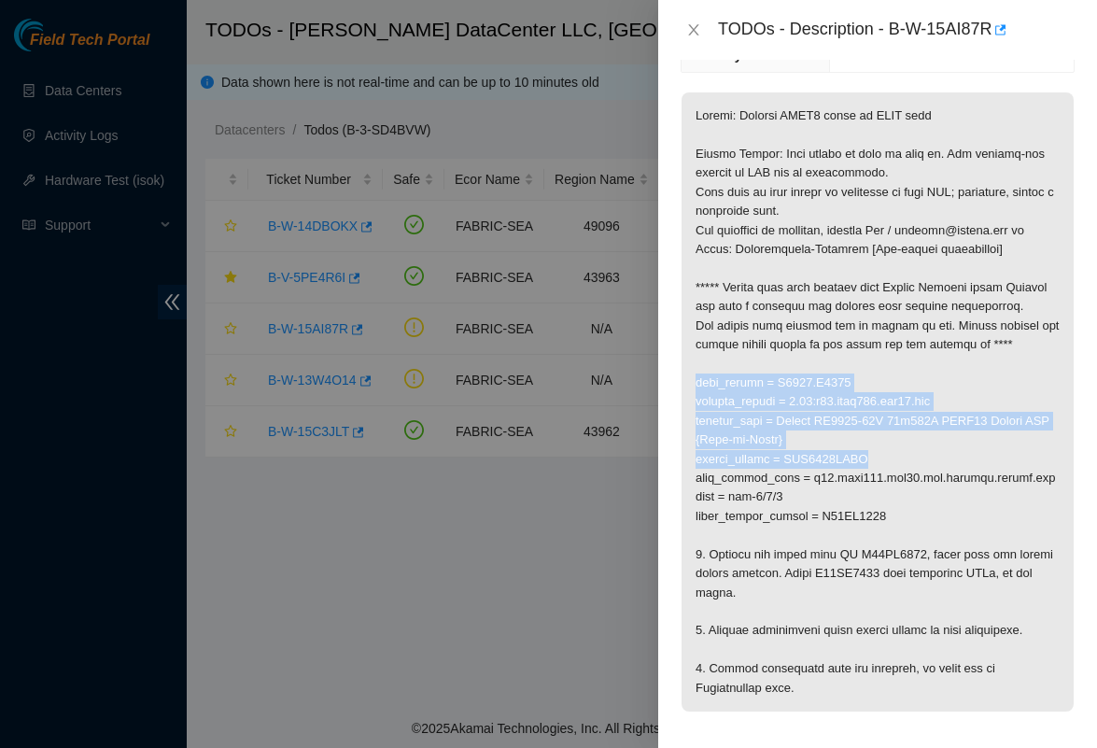
scroll to position [219, 0]
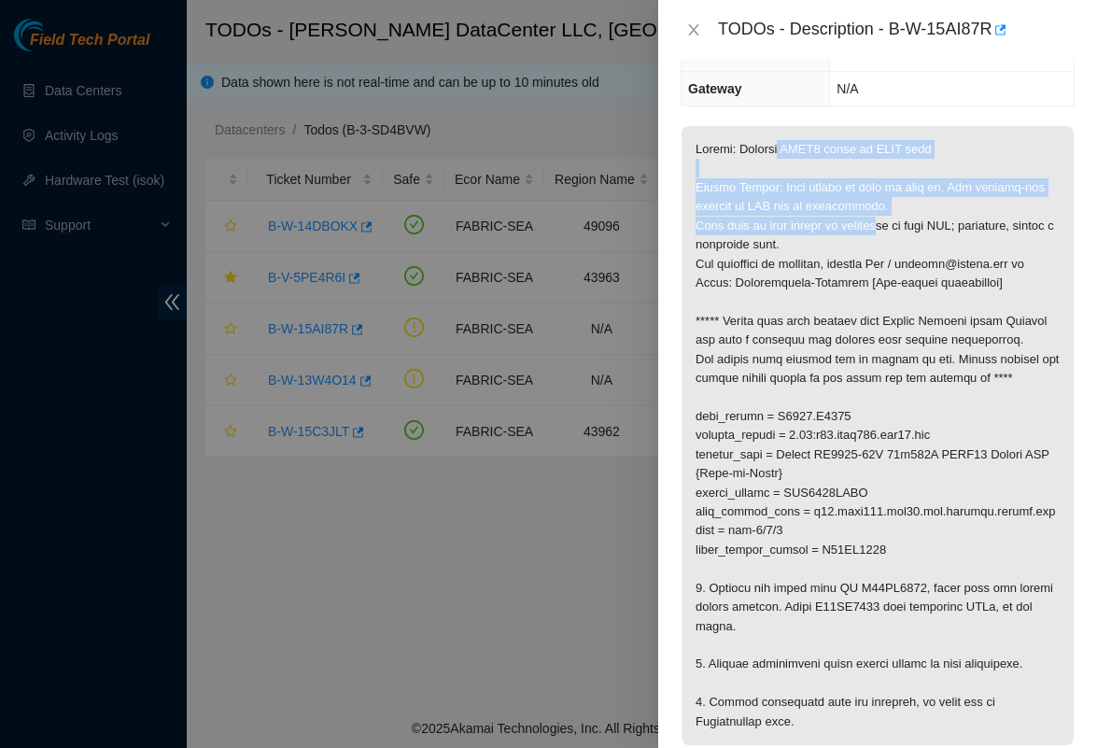
drag, startPoint x: 780, startPoint y: 149, endPoint x: 877, endPoint y: 219, distance: 119.7
click at [877, 219] on p at bounding box center [878, 435] width 392 height 619
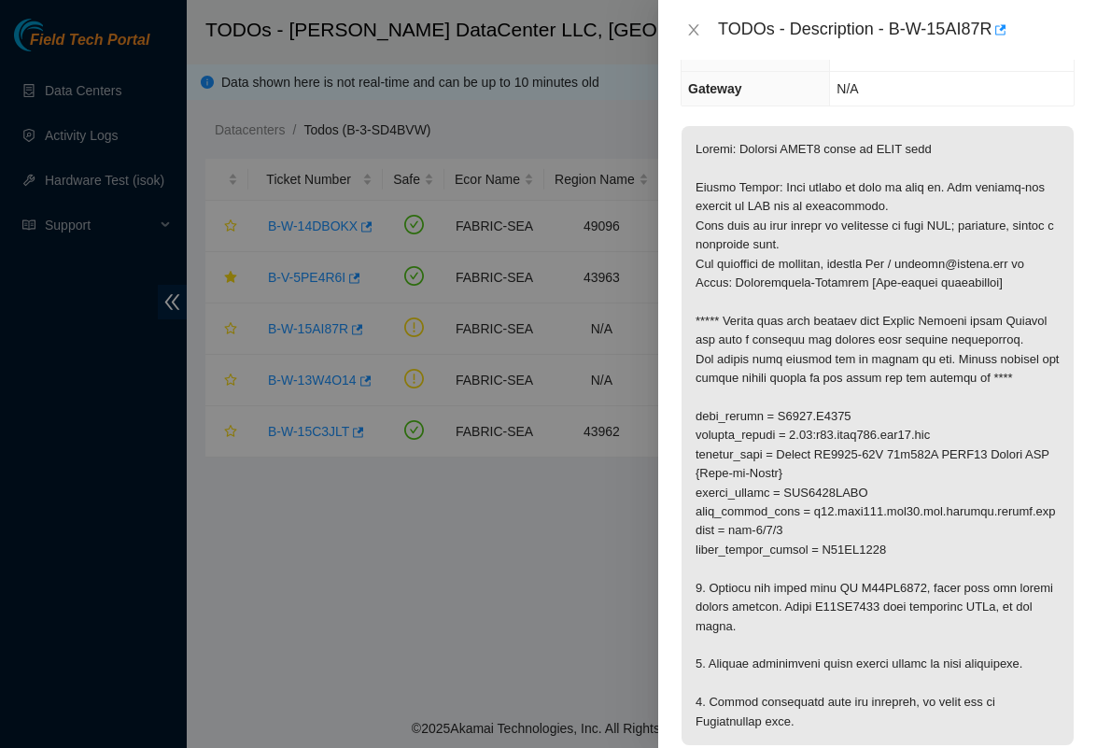
drag, startPoint x: 952, startPoint y: 139, endPoint x: 676, endPoint y: 130, distance: 275.6
click at [676, 130] on div "Problem Type Network Rack Number N/A Machine Number N/A Serial Number N/A Produ…" at bounding box center [877, 404] width 439 height 688
drag, startPoint x: 696, startPoint y: 150, endPoint x: 1005, endPoint y: 156, distance: 309.1
click at [1005, 156] on p at bounding box center [878, 435] width 392 height 619
copy p "Triage: Replace CWDM4 optic on LEAF side"
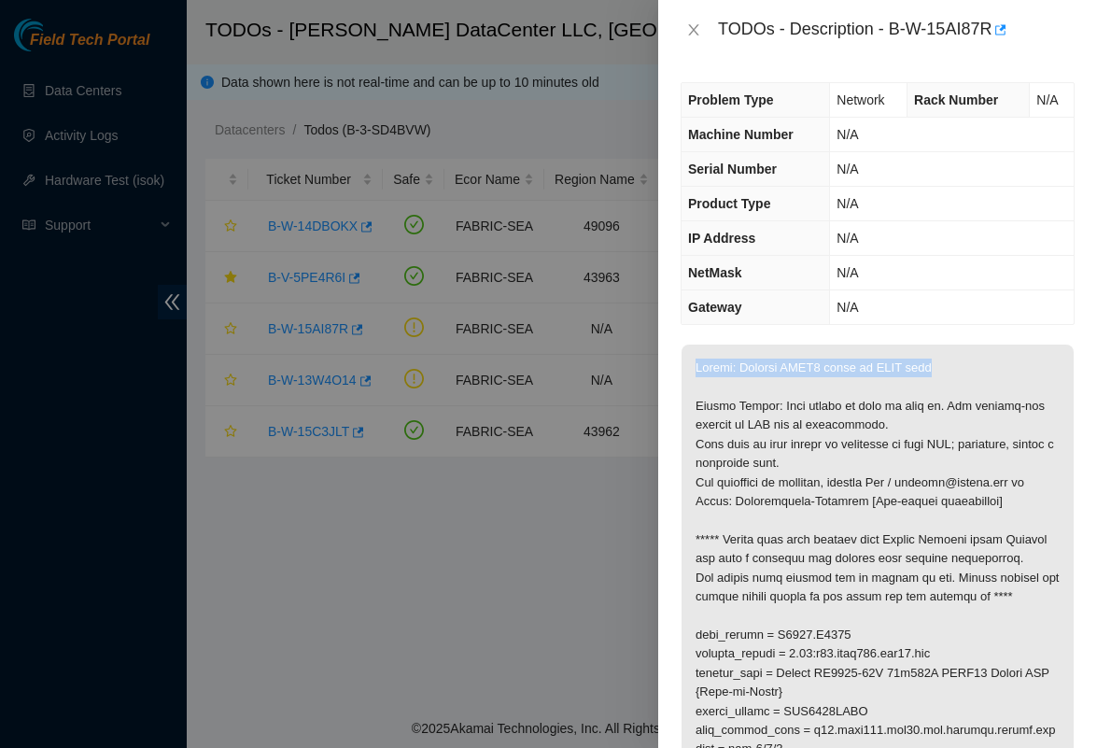
scroll to position [0, 0]
drag, startPoint x: 896, startPoint y: 28, endPoint x: 998, endPoint y: 35, distance: 102.0
click at [998, 35] on div "TODOs - Description - B-W-15AI87R" at bounding box center [896, 30] width 357 height 30
drag, startPoint x: 894, startPoint y: 29, endPoint x: 999, endPoint y: 38, distance: 105.9
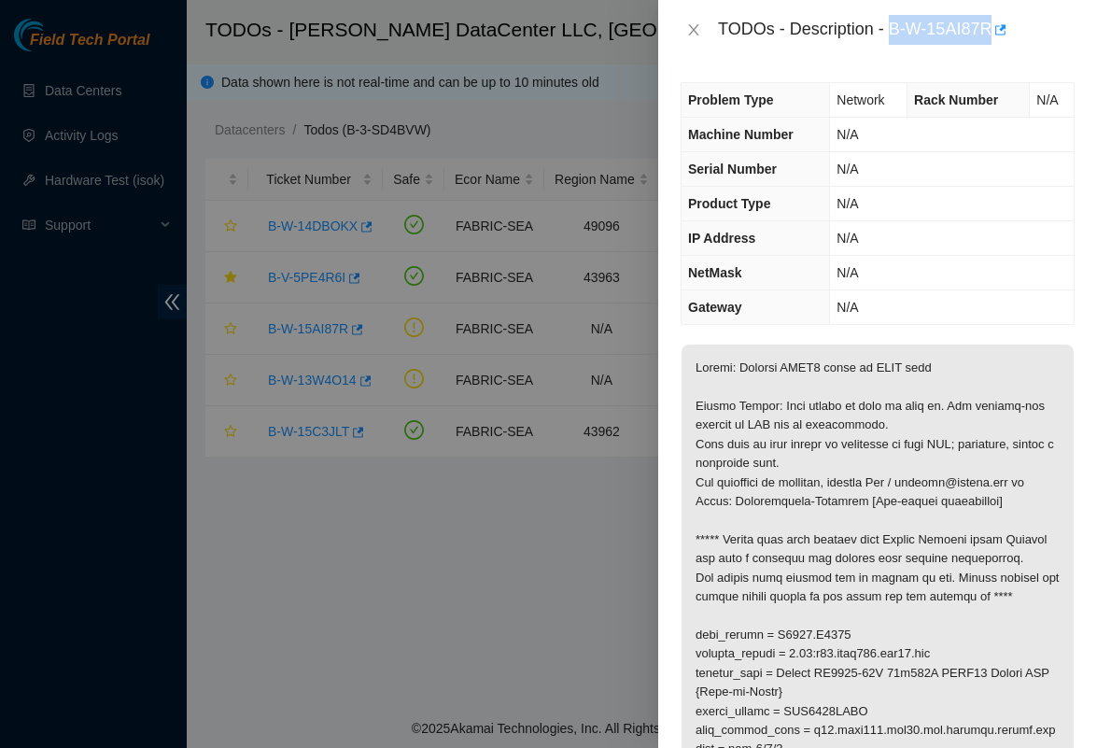
click at [999, 38] on div "TODOs - Description - B-W-15AI87R" at bounding box center [896, 30] width 357 height 30
click at [459, 613] on div at bounding box center [548, 374] width 1097 height 748
click at [687, 28] on icon "close" at bounding box center [693, 29] width 15 height 15
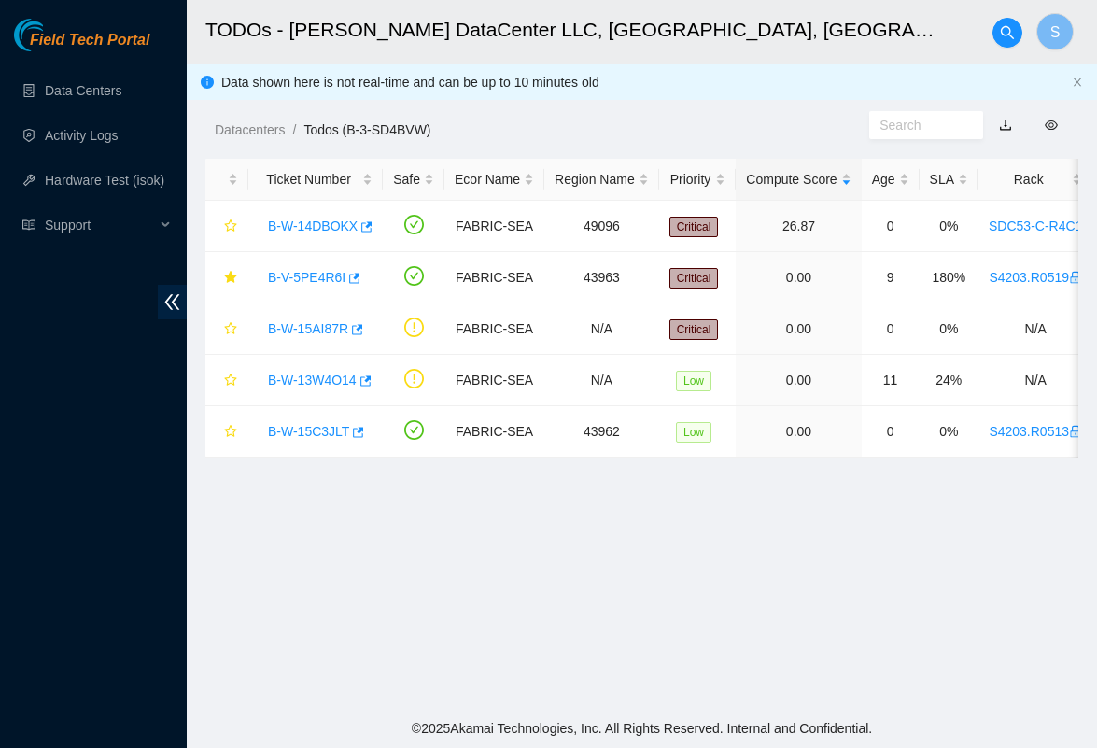
click at [524, 602] on main "TODOs - Sabey DataCenter LLC, Tukwila, WA S Data shown here is not real-time an…" at bounding box center [642, 354] width 910 height 709
click at [307, 323] on link "B-W-15AI87R" at bounding box center [308, 328] width 80 height 15
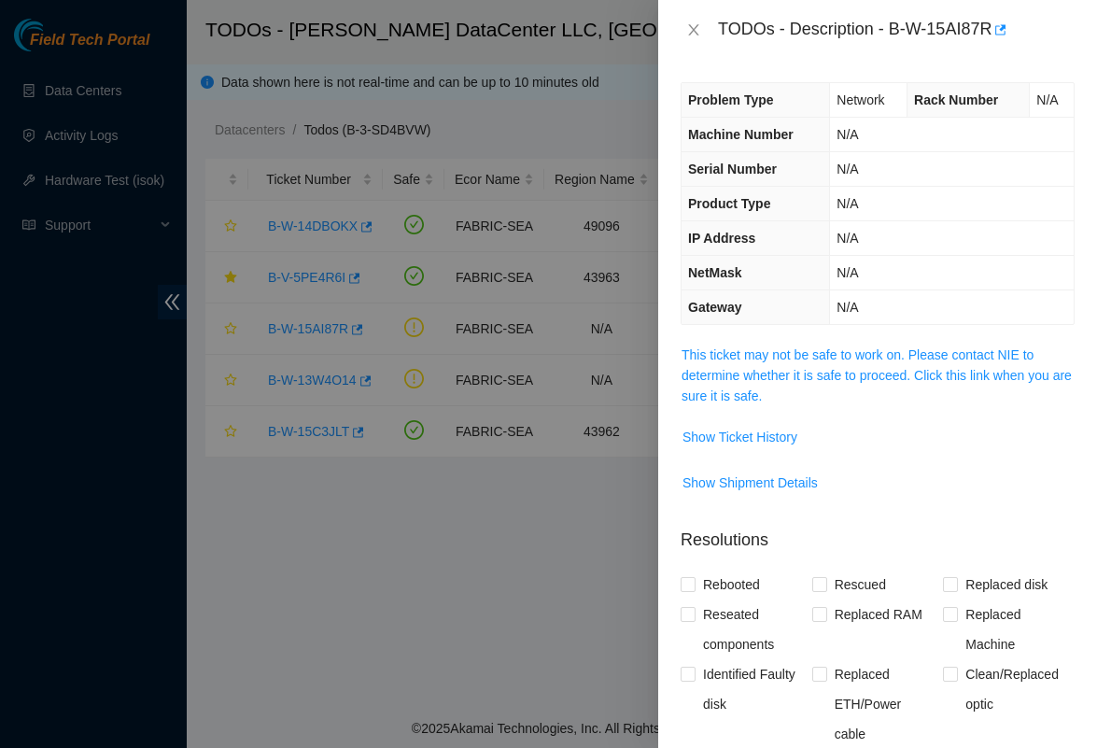
click at [353, 510] on div at bounding box center [548, 374] width 1097 height 748
click at [693, 23] on icon "close" at bounding box center [693, 29] width 15 height 15
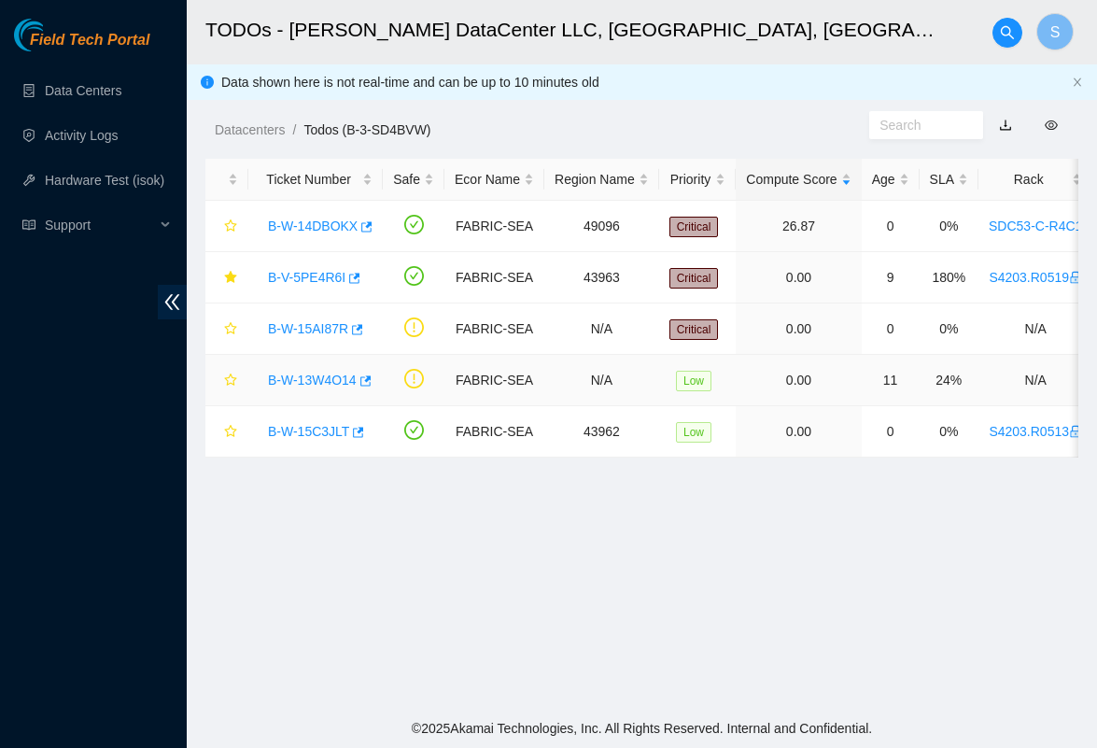
click at [311, 380] on link "B-W-13W4O14" at bounding box center [312, 380] width 89 height 15
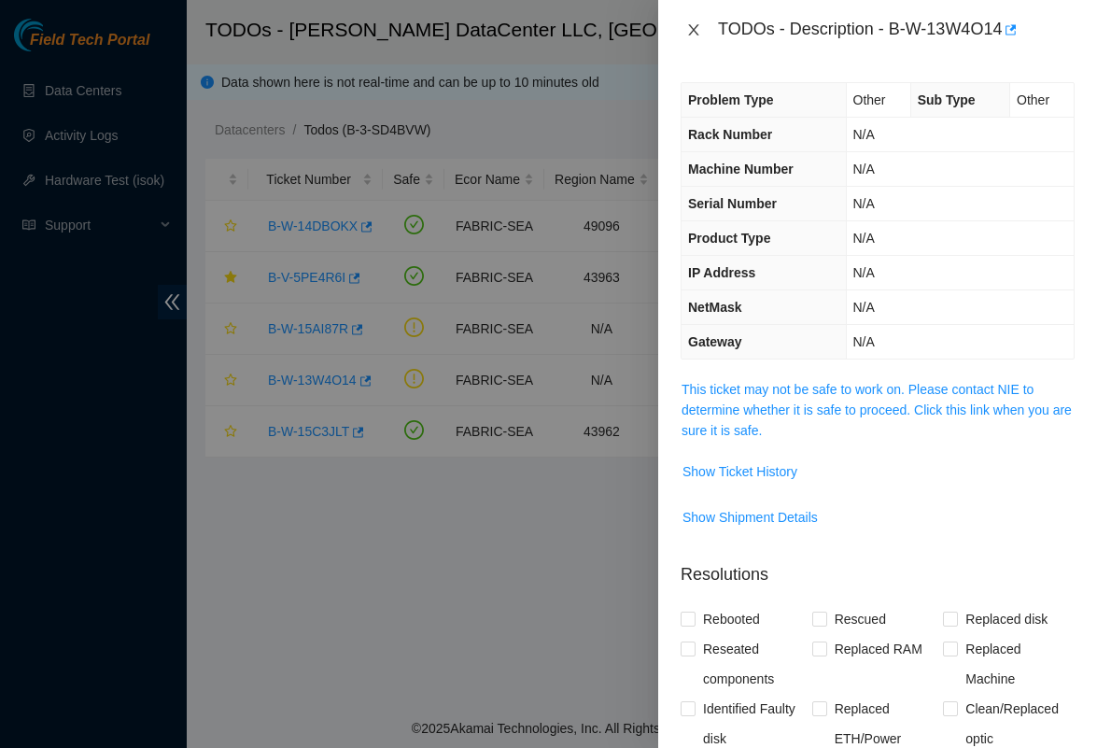
click at [700, 25] on icon "close" at bounding box center [693, 29] width 15 height 15
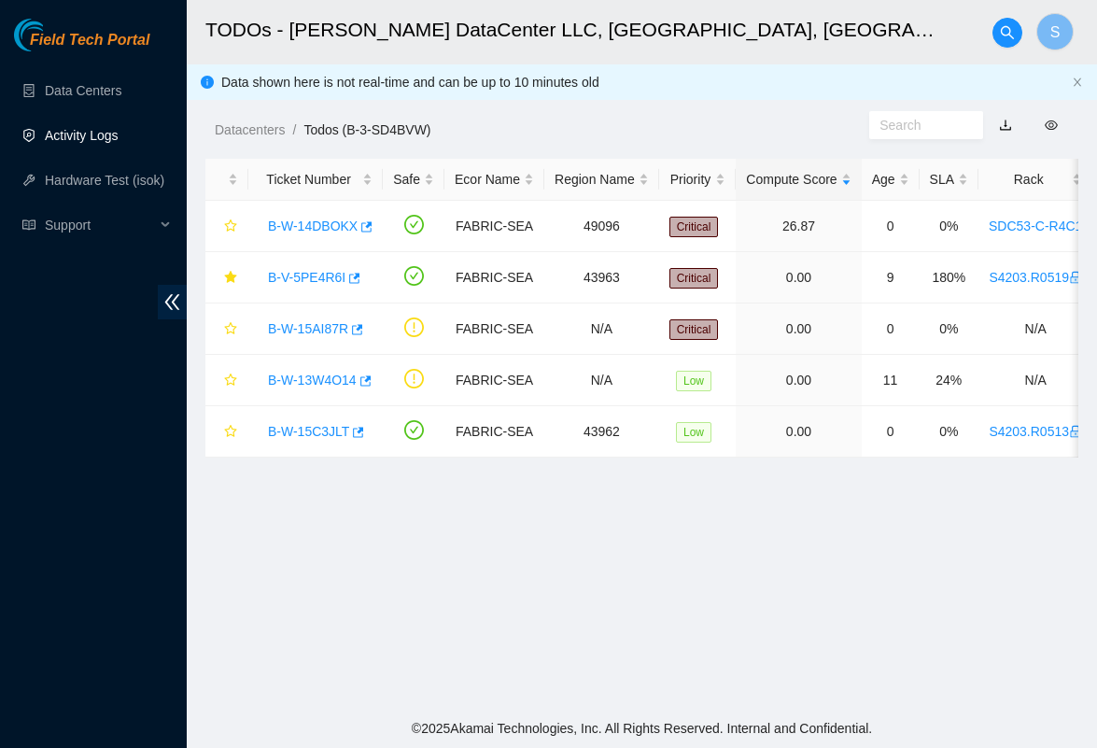
click at [67, 135] on link "Activity Logs" at bounding box center [82, 135] width 74 height 15
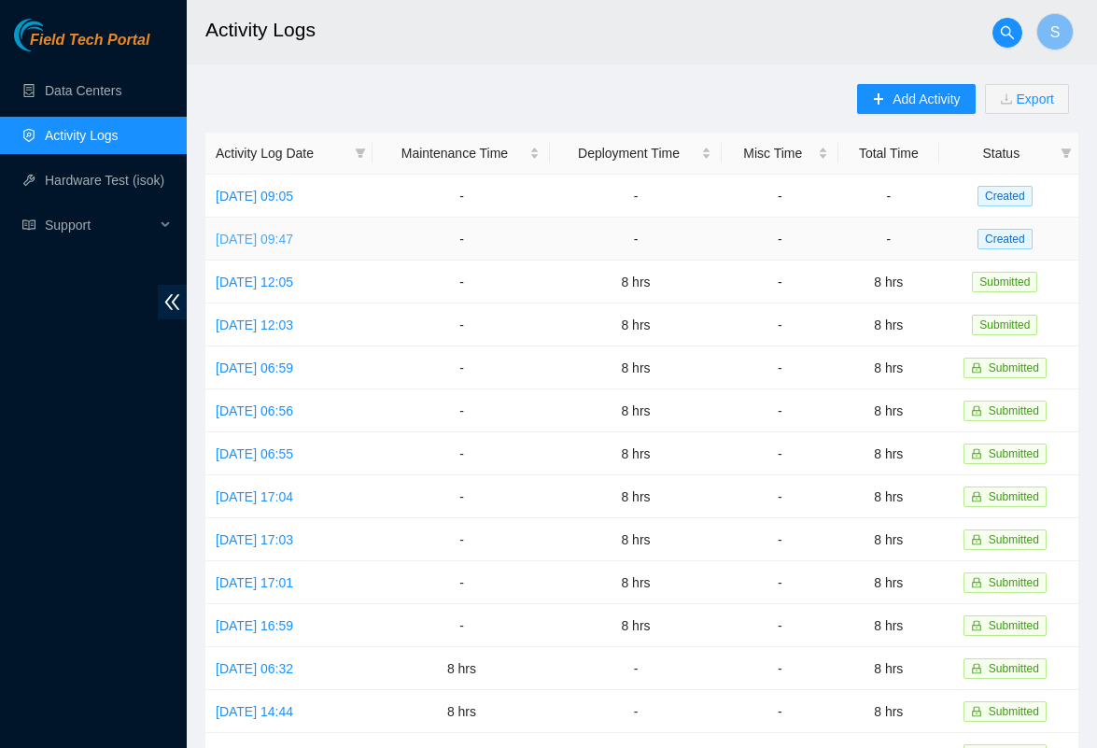
click at [293, 234] on link "[DATE] 09:47" at bounding box center [255, 239] width 78 height 15
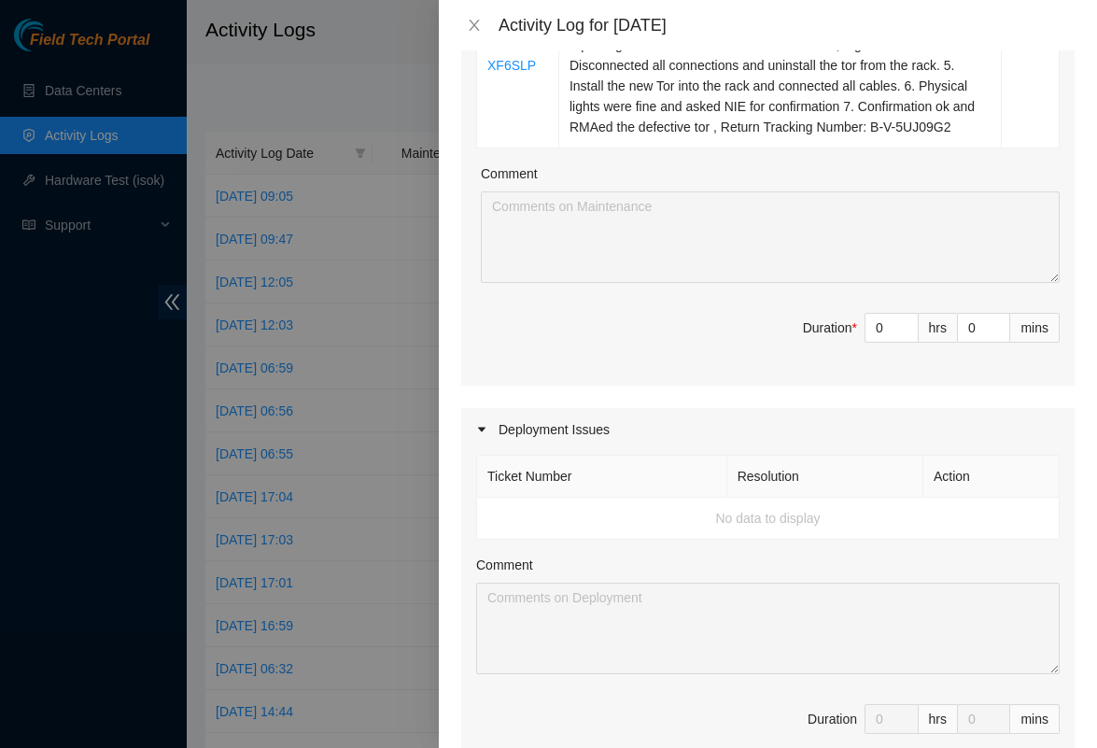
scroll to position [556, 0]
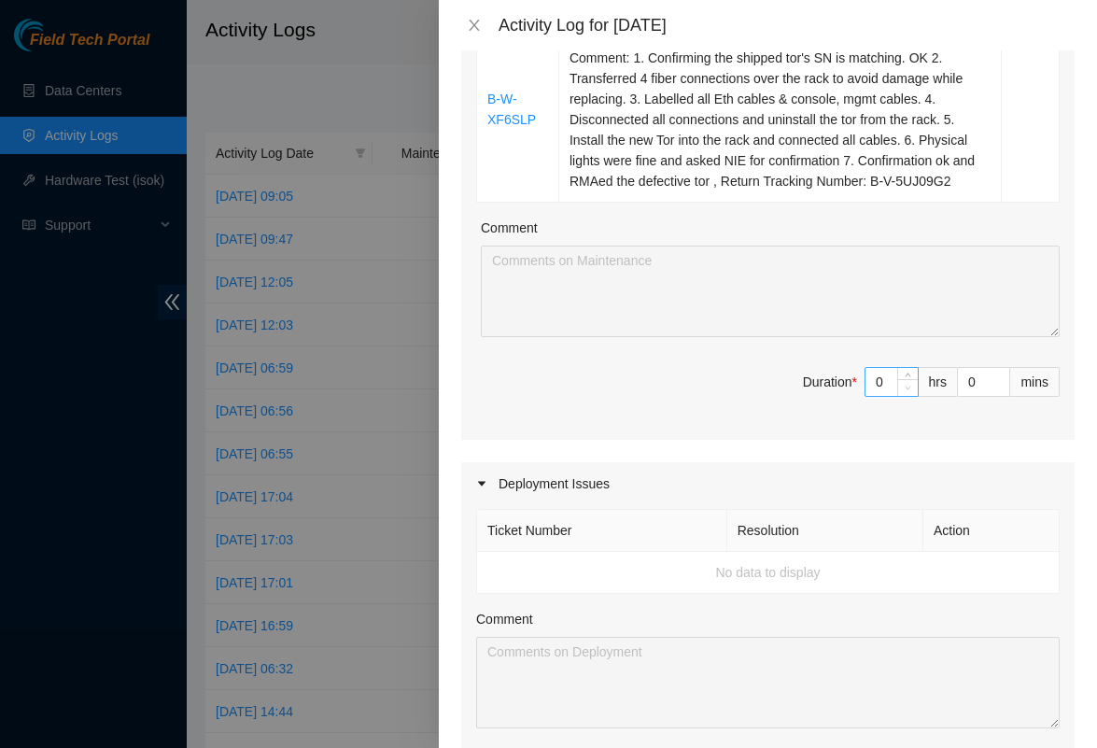
click at [902, 396] on span "Decrease Value" at bounding box center [907, 387] width 21 height 17
click at [892, 396] on input "0" at bounding box center [892, 382] width 52 height 28
type input "8"
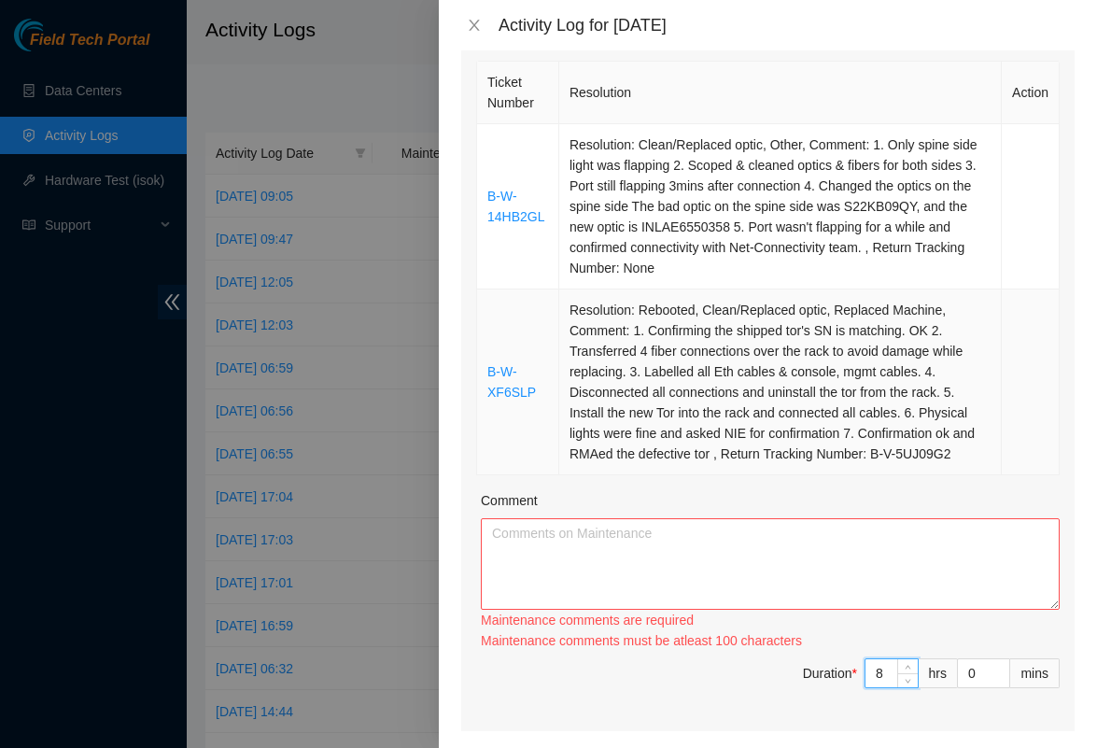
scroll to position [280, 0]
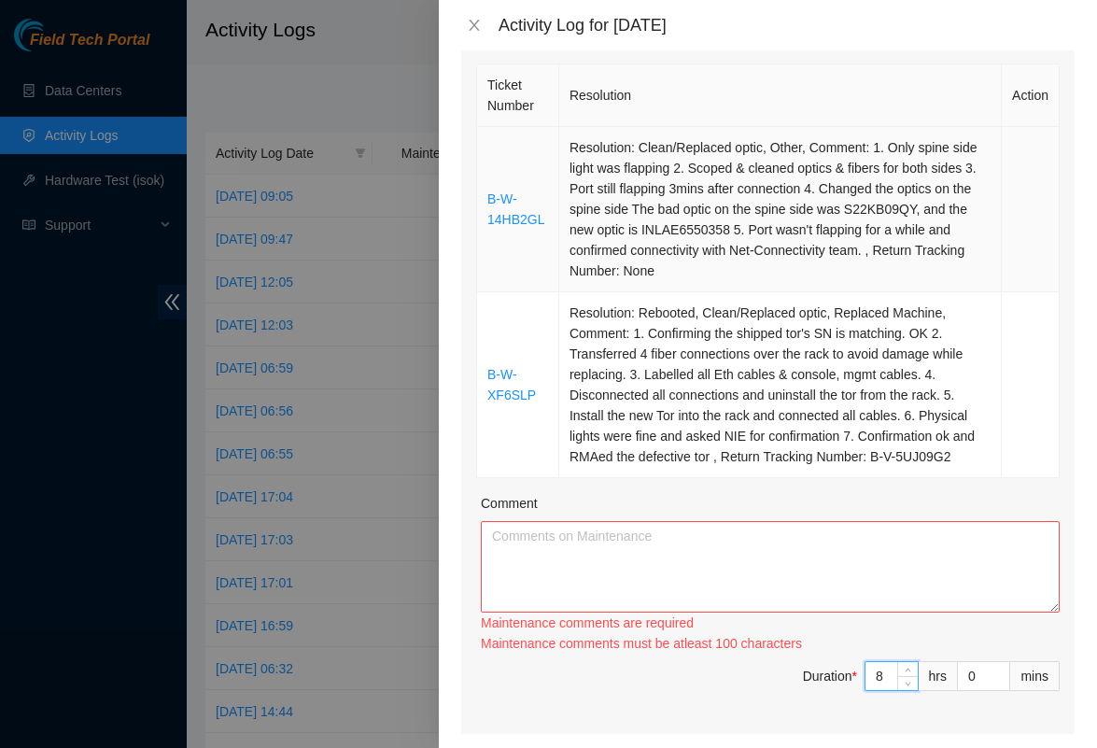
type input "8"
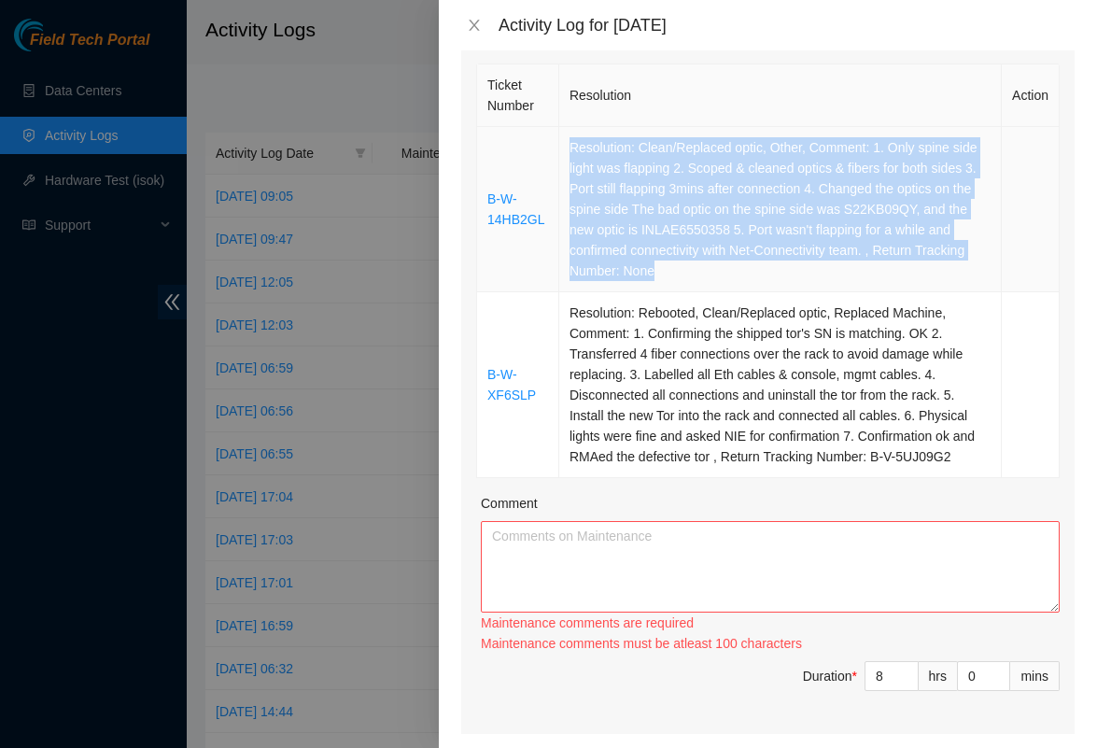
copy td "Resolution: Clean/Replaced optic, Other, Comment: 1. Only spine side light was …"
drag, startPoint x: 694, startPoint y: 243, endPoint x: 574, endPoint y: 136, distance: 160.1
click at [574, 136] on td "Resolution: Clean/Replaced optic, Other, Comment: 1. Only spine side light was …" at bounding box center [780, 209] width 443 height 165
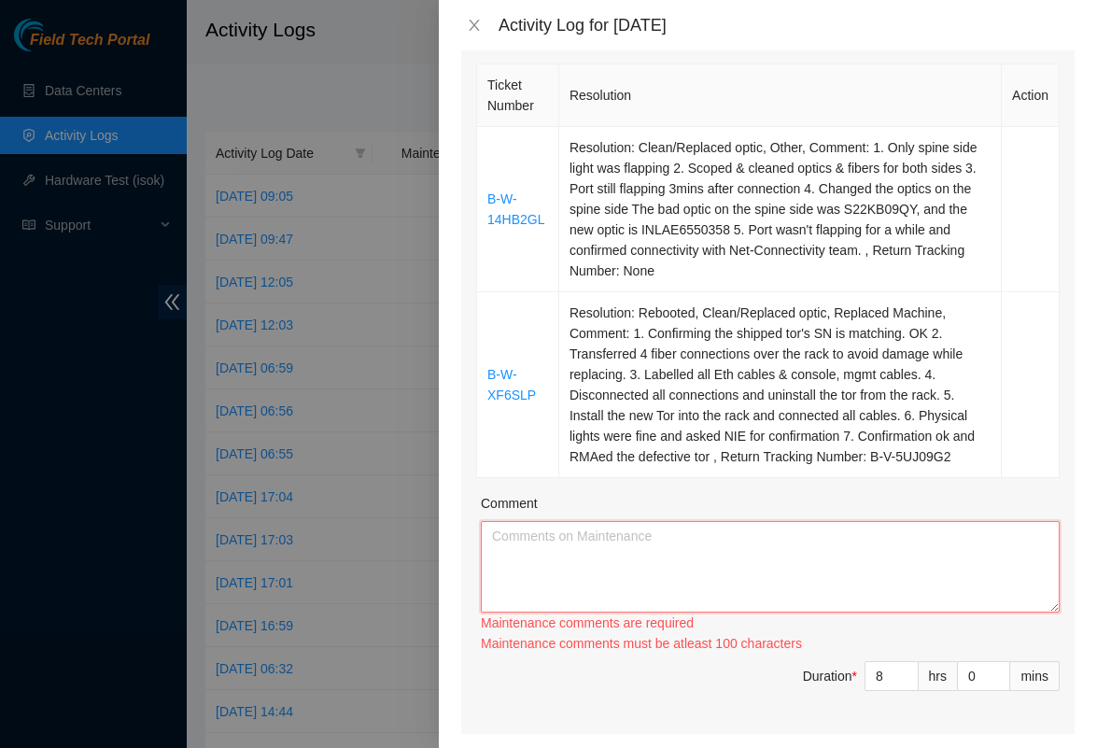
click at [530, 570] on textarea "Comment" at bounding box center [770, 567] width 579 height 92
paste textarea "Resolution: Clean/Replaced optic, Other, Comment: 1. Only spine side light was …"
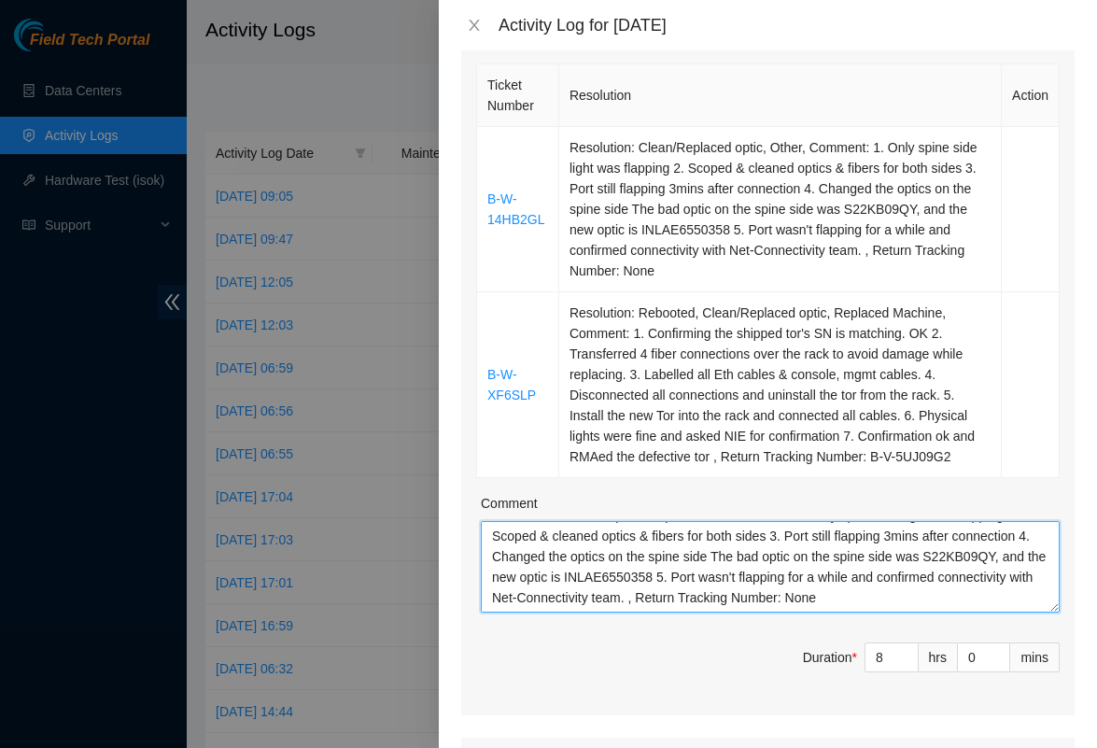
scroll to position [56, 0]
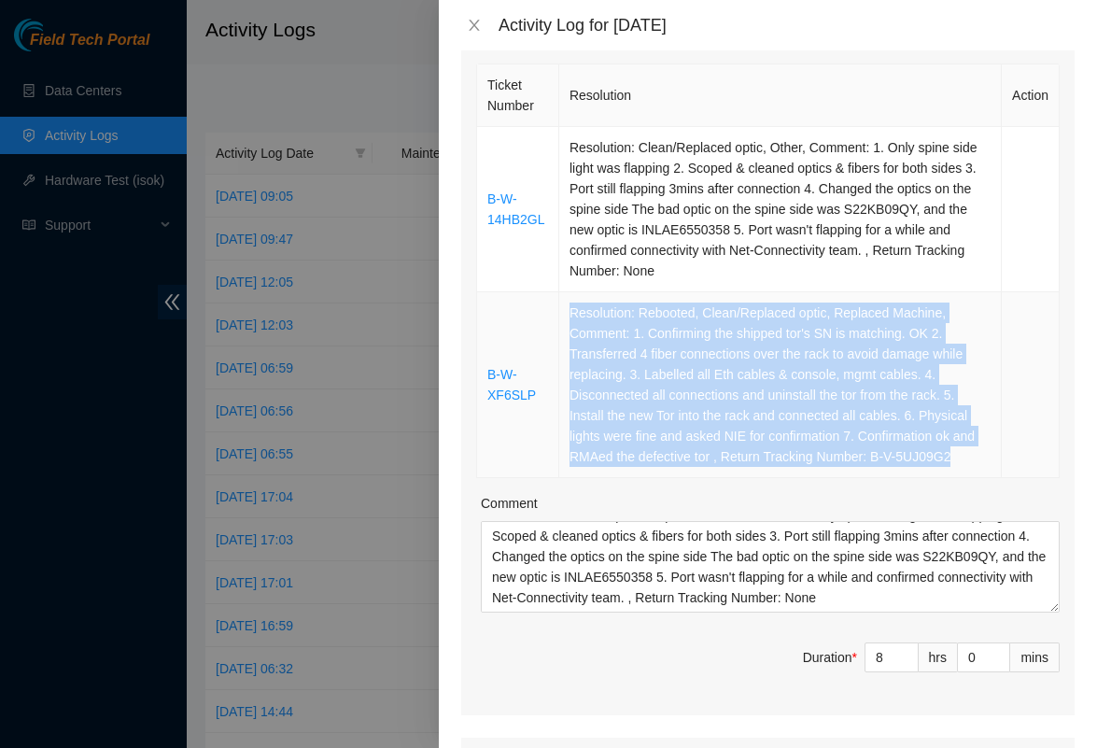
copy td "Resolution: Rebooted, Clean/Replaced optic, Replaced Machine, Comment: 1. Confi…"
drag, startPoint x: 574, startPoint y: 407, endPoint x: 566, endPoint y: 317, distance: 91.0
click at [566, 317] on td "Resolution: Rebooted, Clean/Replaced optic, Replaced Machine, Comment: 1. Confi…" at bounding box center [780, 385] width 443 height 186
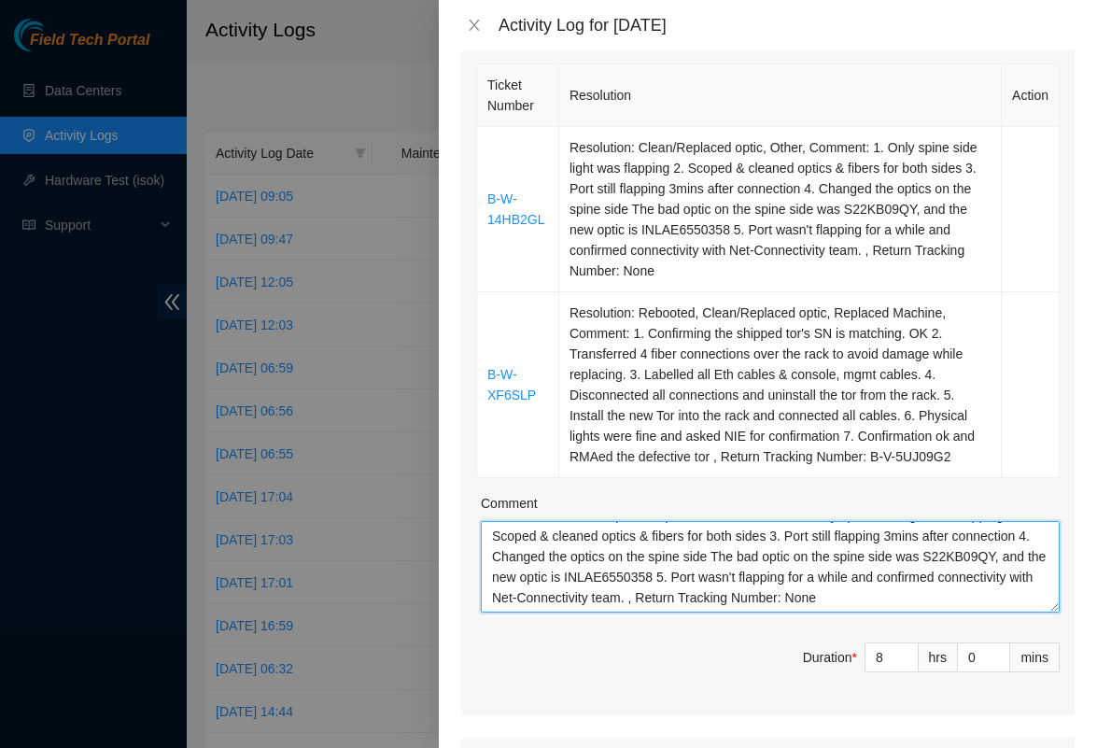
click at [668, 613] on textarea "Resolution: Clean/Replaced optic, Other, Comment: 1. Only spine side light was …" at bounding box center [770, 567] width 579 height 92
paste textarea "Resolution: Rebooted, Clean/Replaced optic, Replaced Machine, Comment: 1. Confi…"
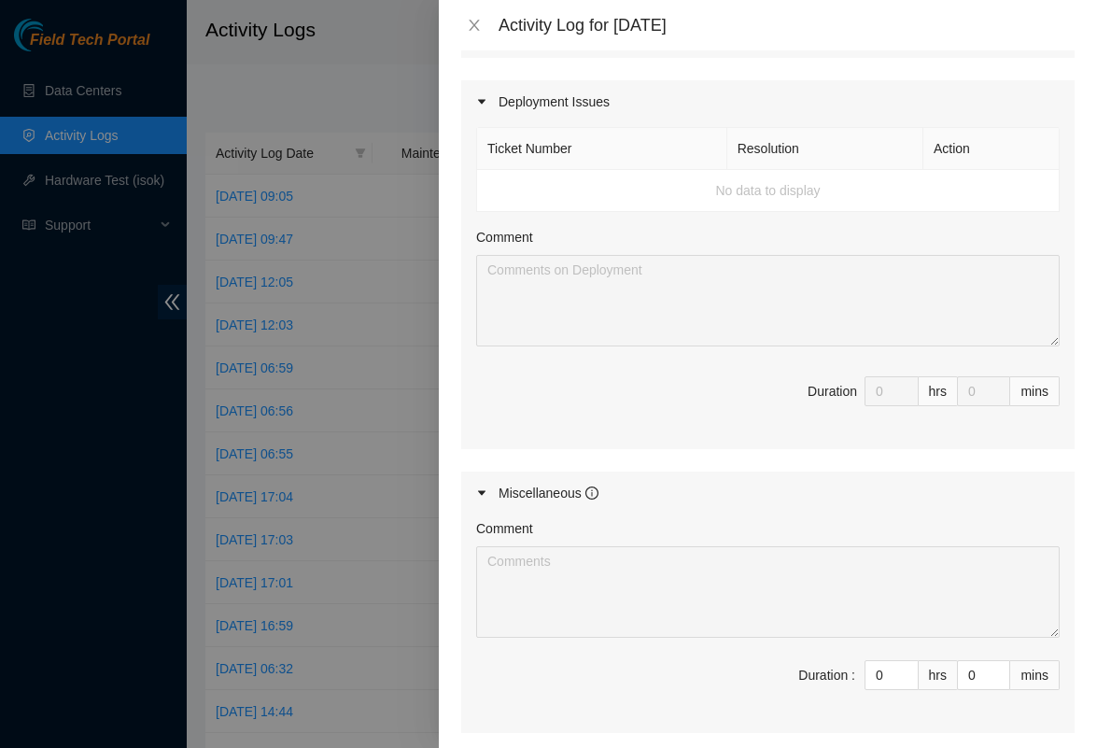
scroll to position [883, 0]
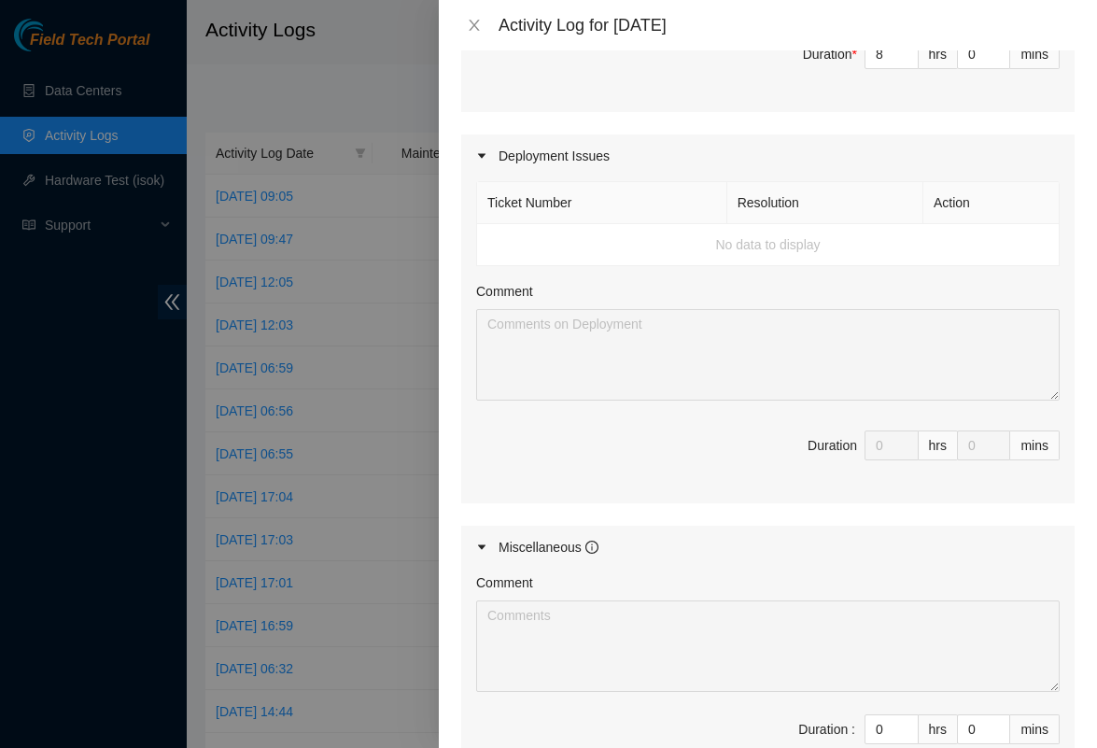
type textarea "Resolution: Clean/Replaced optic, Other, Comment: 1. Only spine side light was …"
click at [769, 250] on td "No data to display" at bounding box center [768, 245] width 583 height 42
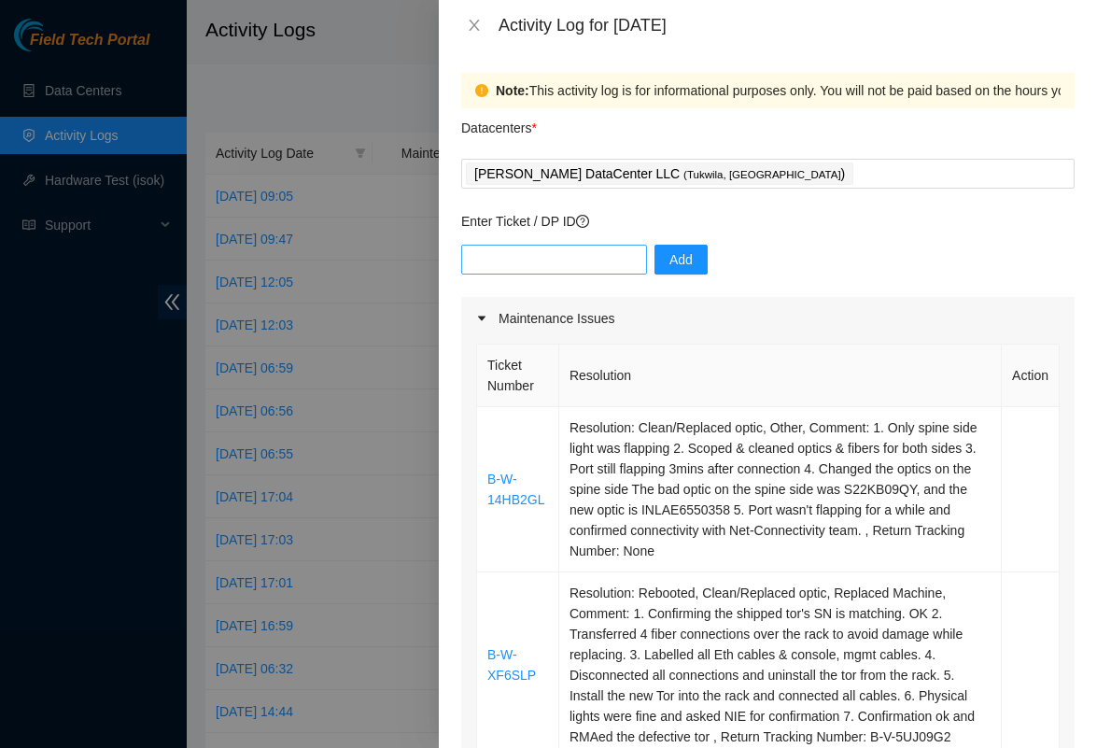
scroll to position [0, 0]
click at [508, 270] on input "text" at bounding box center [554, 260] width 186 height 30
type input "ㅇ"
type input "DP77025"
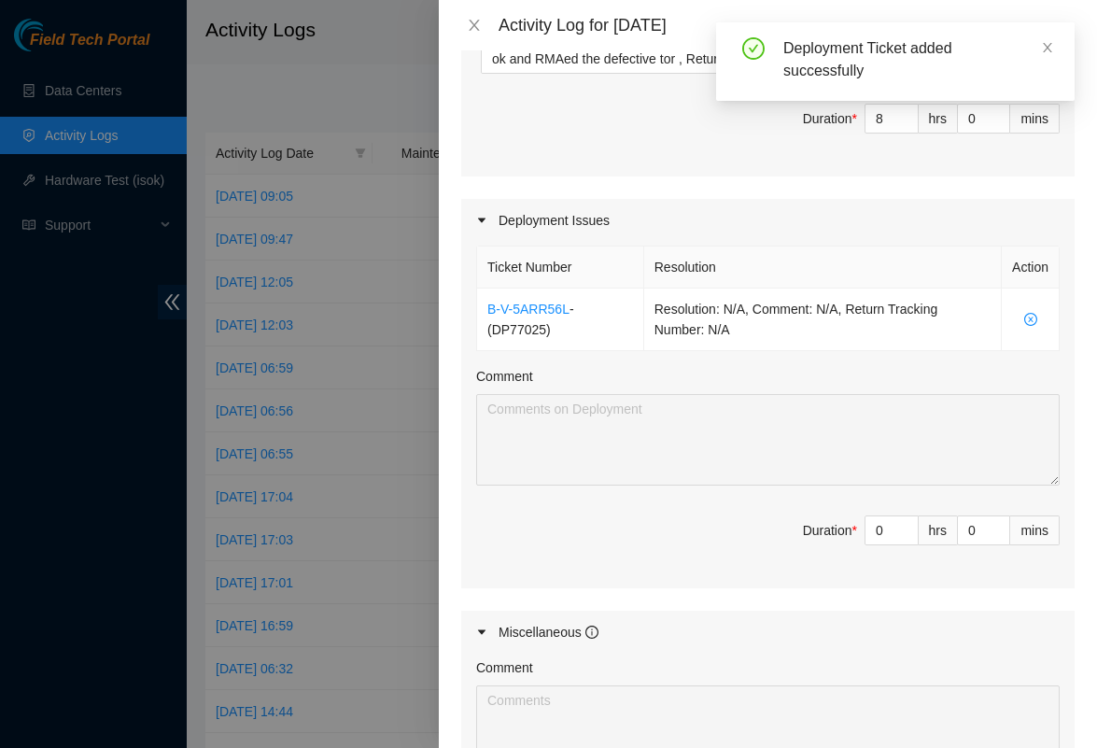
scroll to position [820, 0]
click at [894, 543] on input "0" at bounding box center [892, 529] width 52 height 28
type input "2"
type input "10"
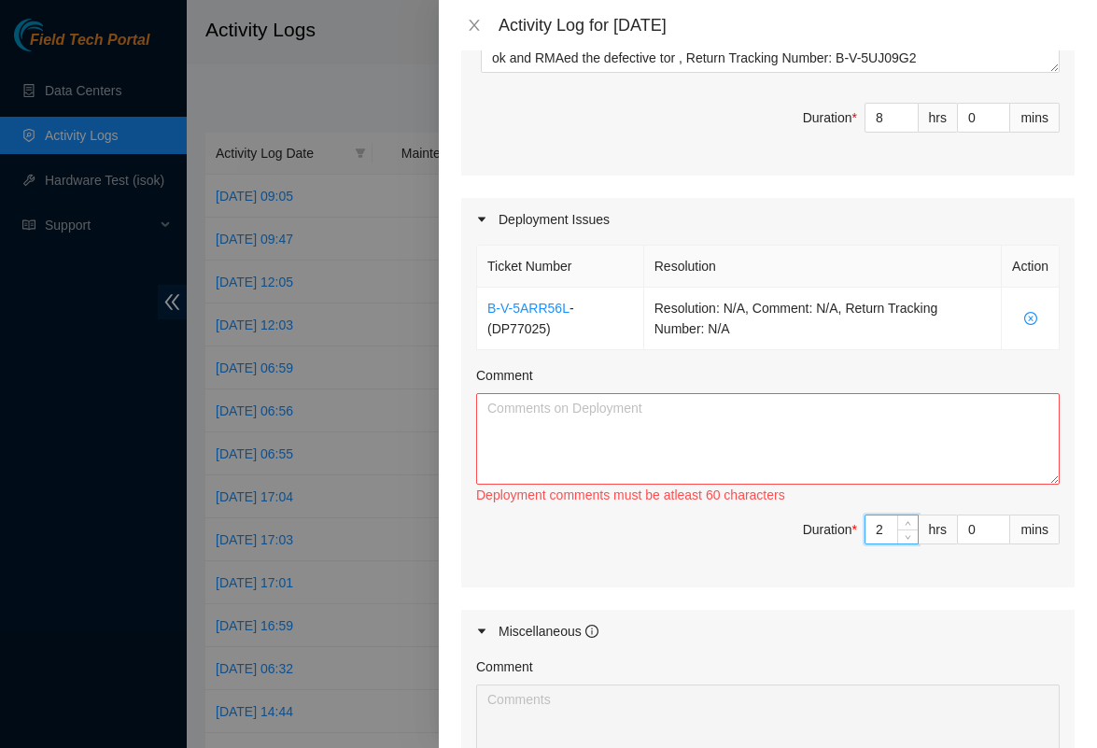
type input "2"
click at [711, 445] on textarea "Comment" at bounding box center [768, 439] width 584 height 92
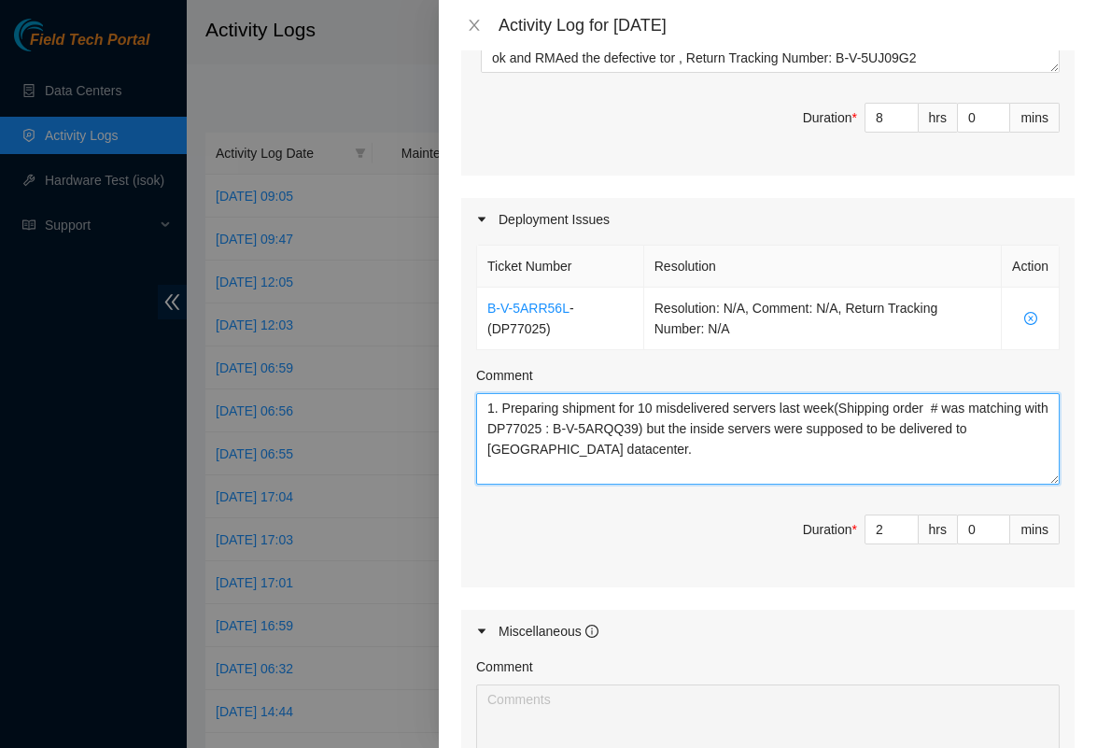
click at [501, 430] on textarea "1. Preparing shipment for 10 misdelivered servers last week(Shipping order # wa…" at bounding box center [768, 439] width 584 height 92
type textarea "Preparing shipment for 10 misdelivered servers last week(Shipping order # was m…"
click at [688, 506] on div "Ticket Number Resolution Action B-V-5ARR56L - ( DP77025 ) Resolution: N/A, Comm…" at bounding box center [768, 414] width 614 height 346
click at [665, 485] on textarea "Preparing shipment for 10 misdelivered servers last week(Shipping order # was m…" at bounding box center [768, 439] width 584 height 92
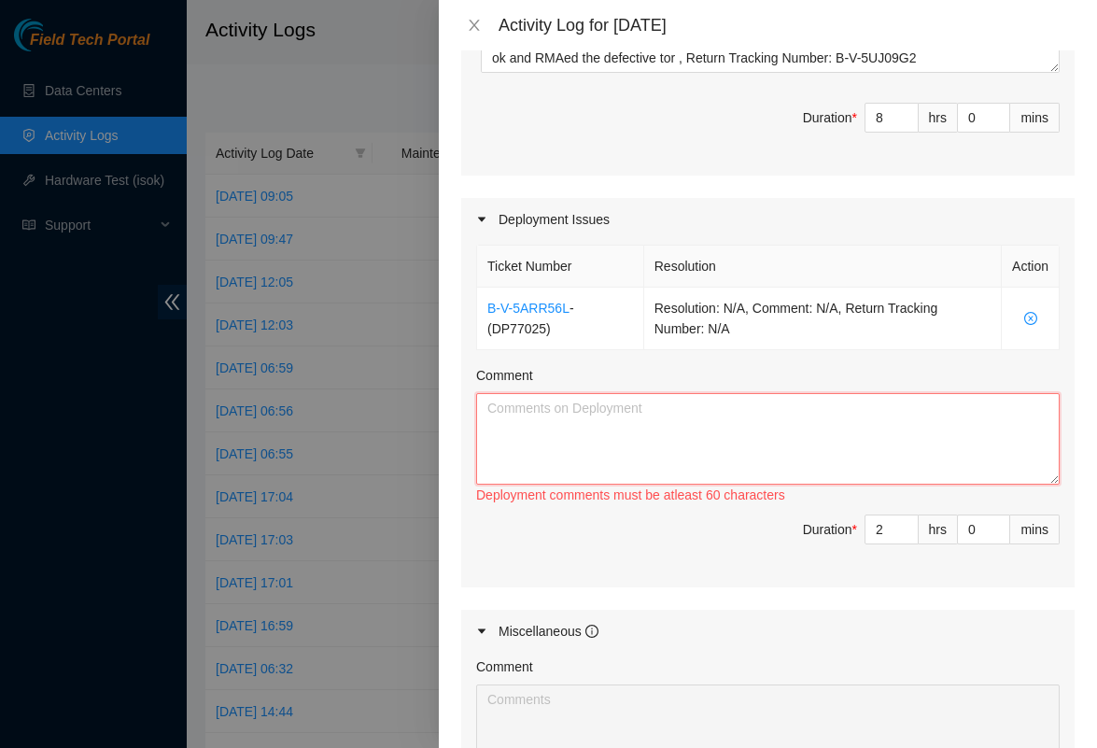
paste textarea "Preparing shipment for 10 servers that were misdelivered last week (Shipping or…"
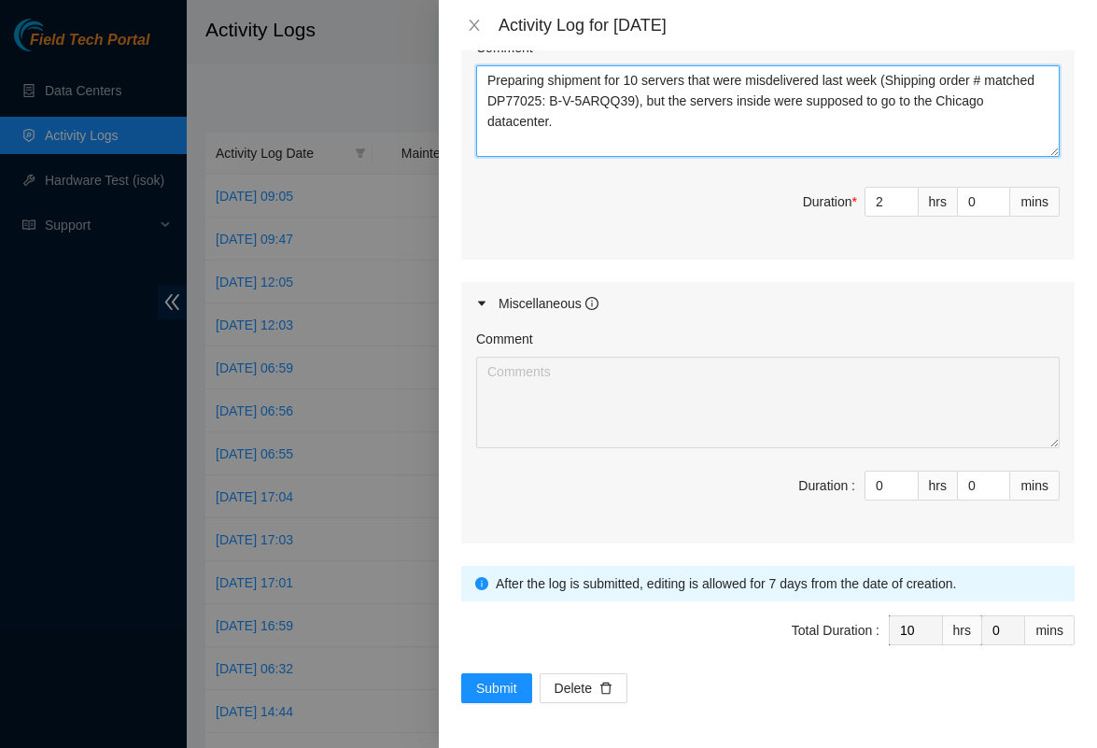
scroll to position [1168, 0]
type textarea "Preparing shipment for 10 servers that were misdelivered last week (Shipping or…"
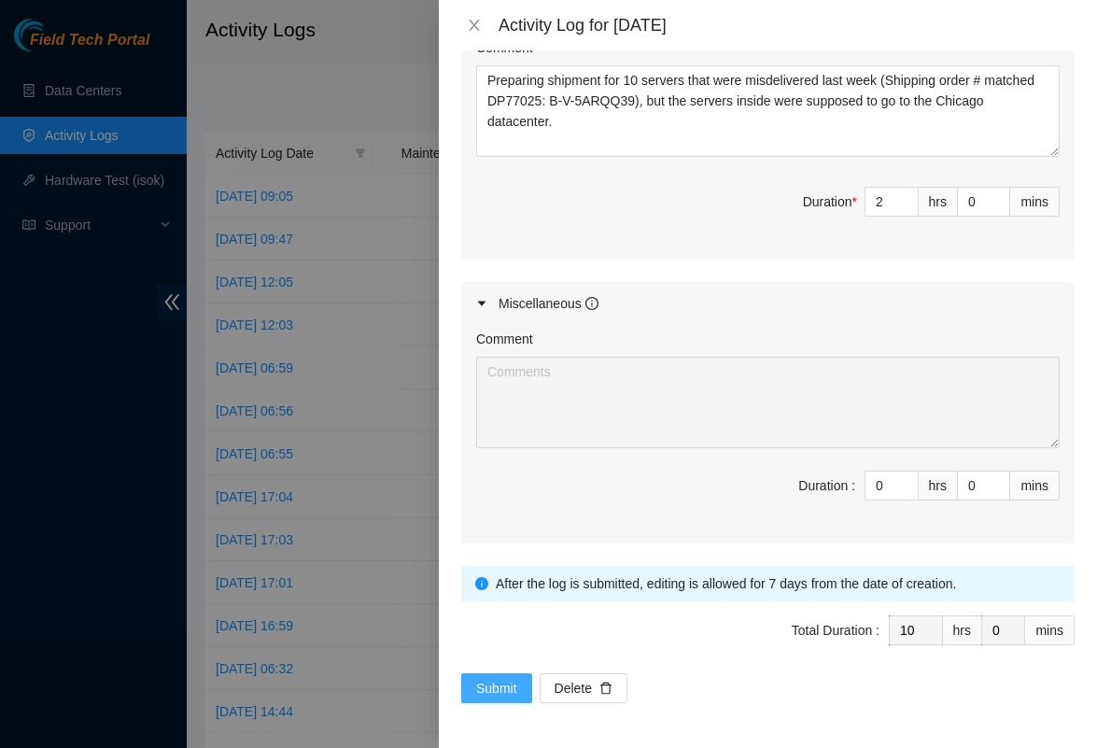
click at [481, 702] on button "Submit" at bounding box center [496, 688] width 71 height 30
